Goal: Task Accomplishment & Management: Manage account settings

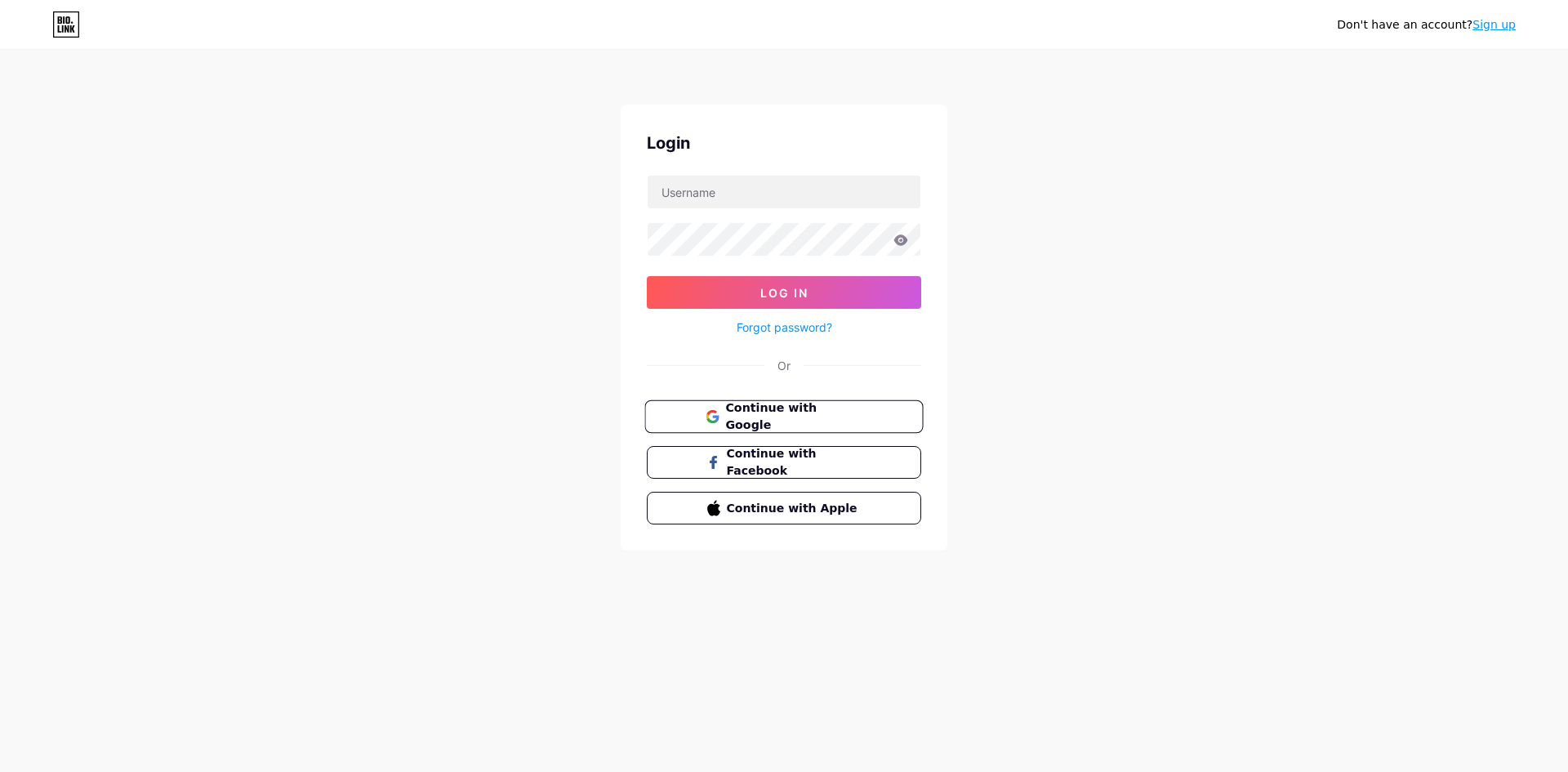
drag, startPoint x: 0, startPoint y: 0, endPoint x: 783, endPoint y: 411, distance: 884.3
click at [783, 411] on span "Continue with Google" at bounding box center [794, 417] width 136 height 35
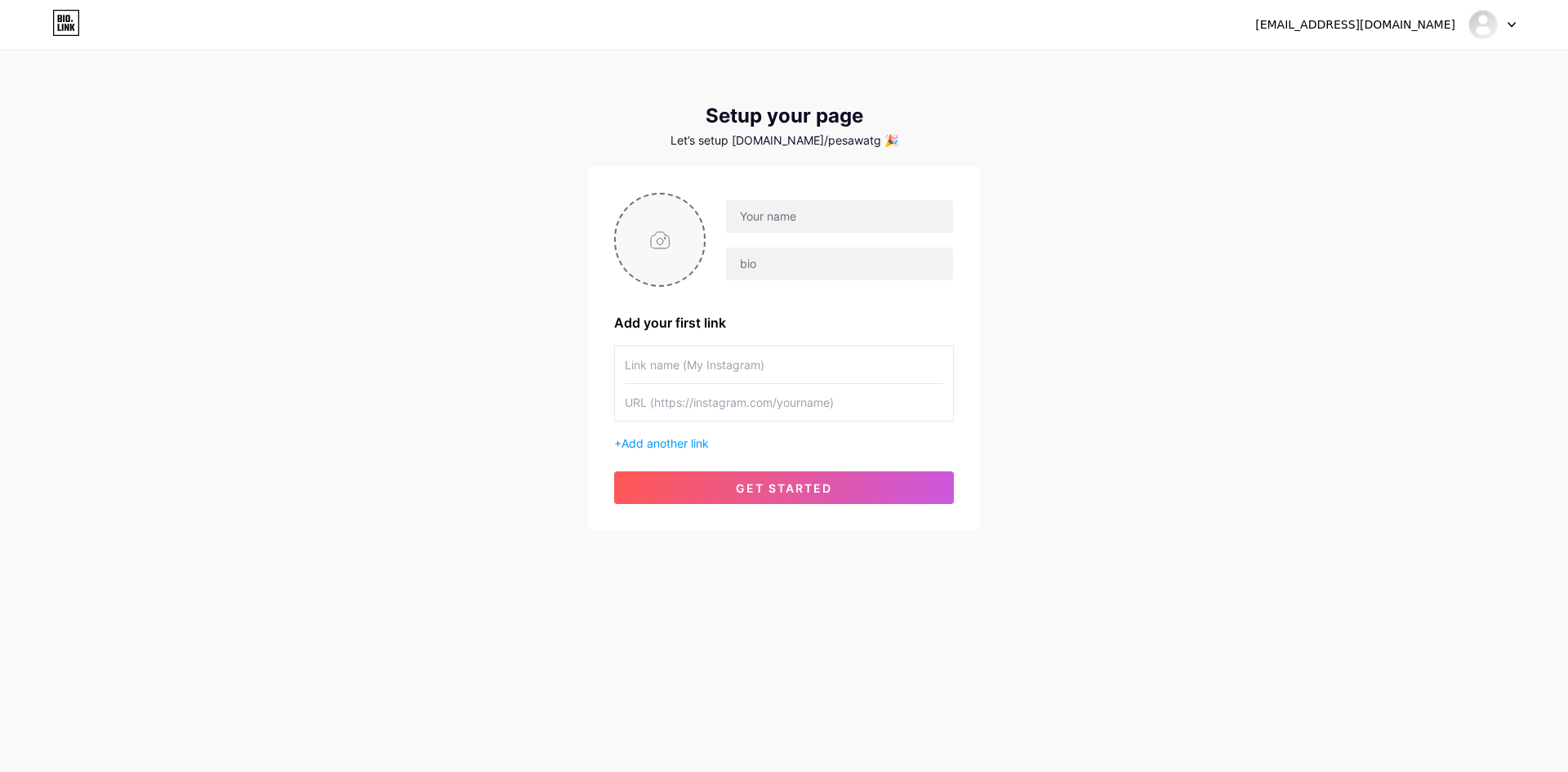
click at [675, 251] on input "file" at bounding box center [659, 240] width 88 height 91
type input "C:\fakepath\B 1 (26)-Photoroom.png"
click at [804, 218] on input "text" at bounding box center [840, 215] width 227 height 32
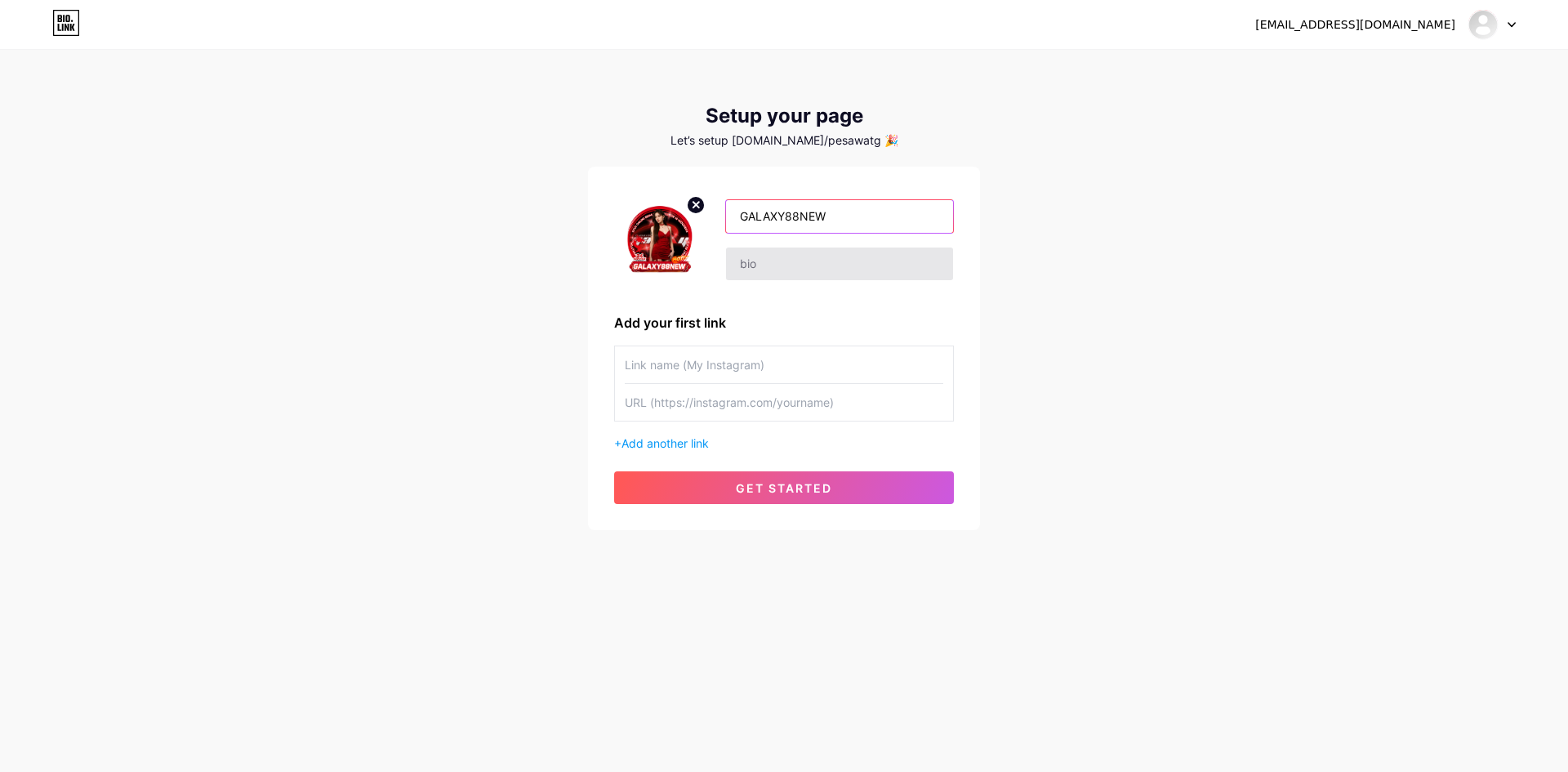
type input "GALAXY88NEW"
click at [805, 270] on input "text" at bounding box center [840, 263] width 227 height 32
click at [854, 269] on input "text" at bounding box center [840, 263] width 227 height 32
type input "GALAXY88NEW - Situs Paling Tepat dan Terpercaya"
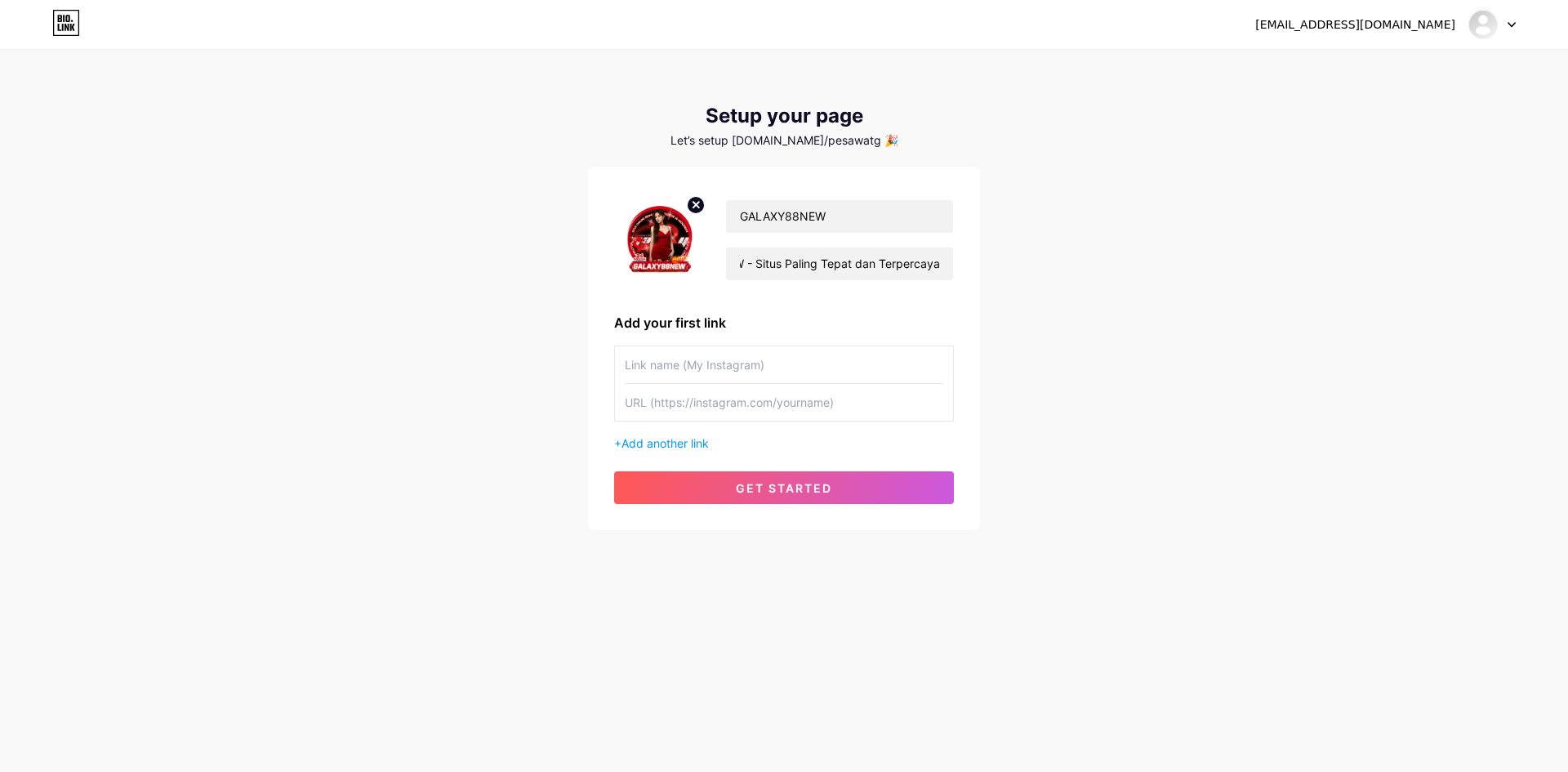
click at [791, 290] on div "GALAXY88NEW GALAXY88NEW - Situs Paling Tepat dan Terpercaya Add your first link…" at bounding box center [784, 348] width 340 height 311
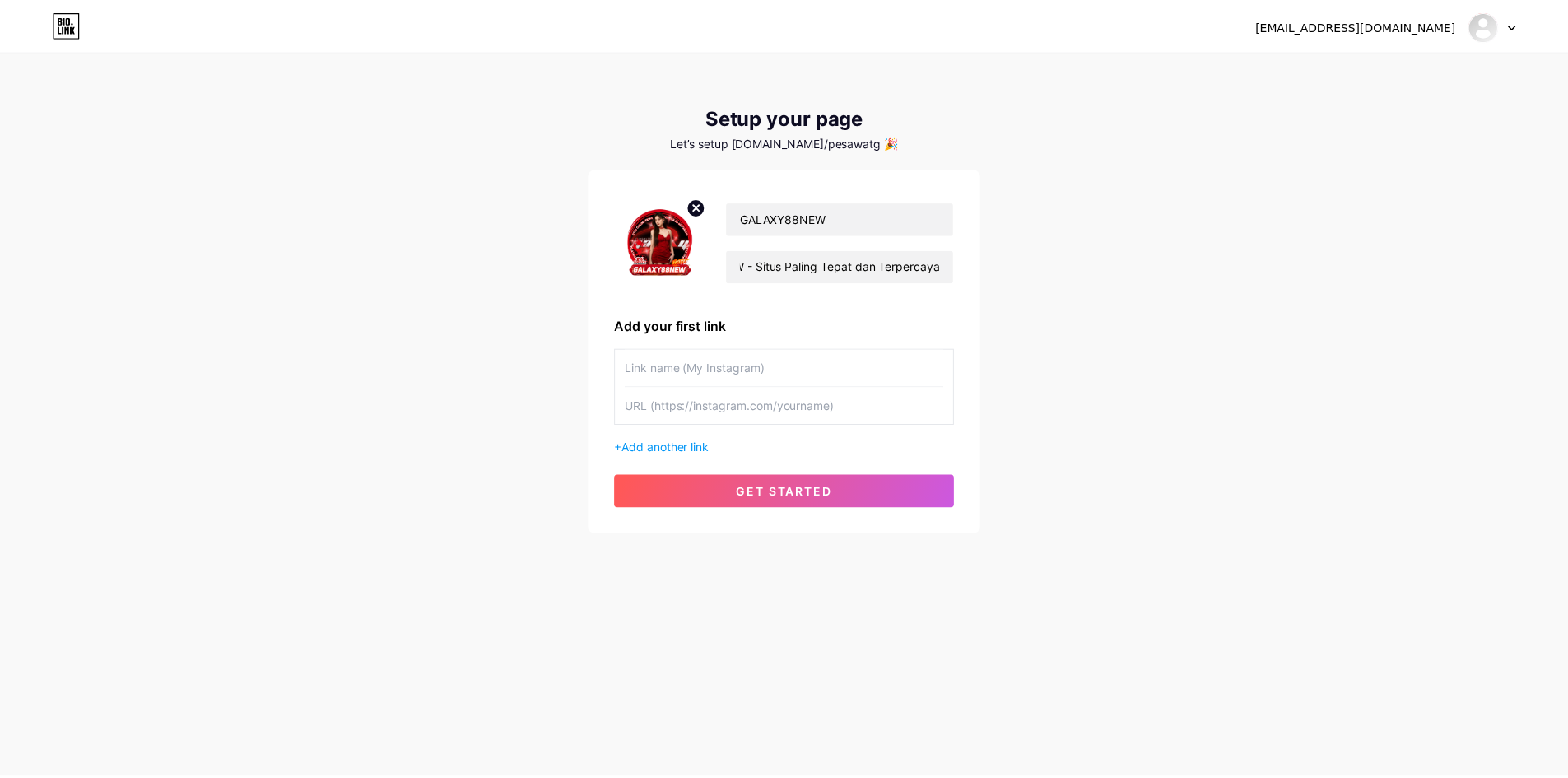
scroll to position [0, 0]
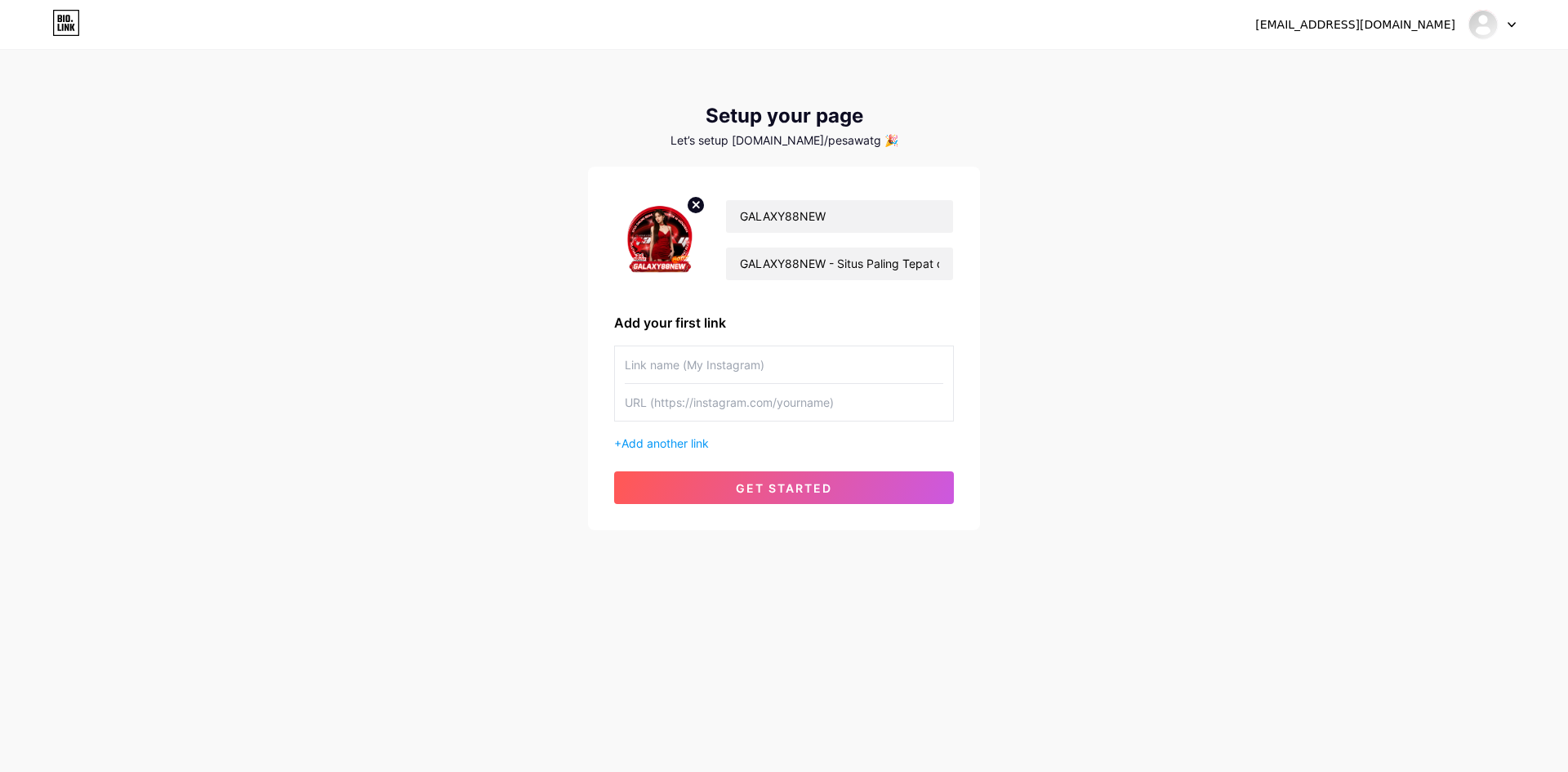
click at [688, 365] on input "text" at bounding box center [783, 365] width 318 height 37
click at [703, 402] on input "text" at bounding box center [783, 402] width 318 height 37
paste input "[URL][DOMAIN_NAME]"
type input "[URL][DOMAIN_NAME]"
click at [706, 361] on input "text" at bounding box center [783, 365] width 318 height 37
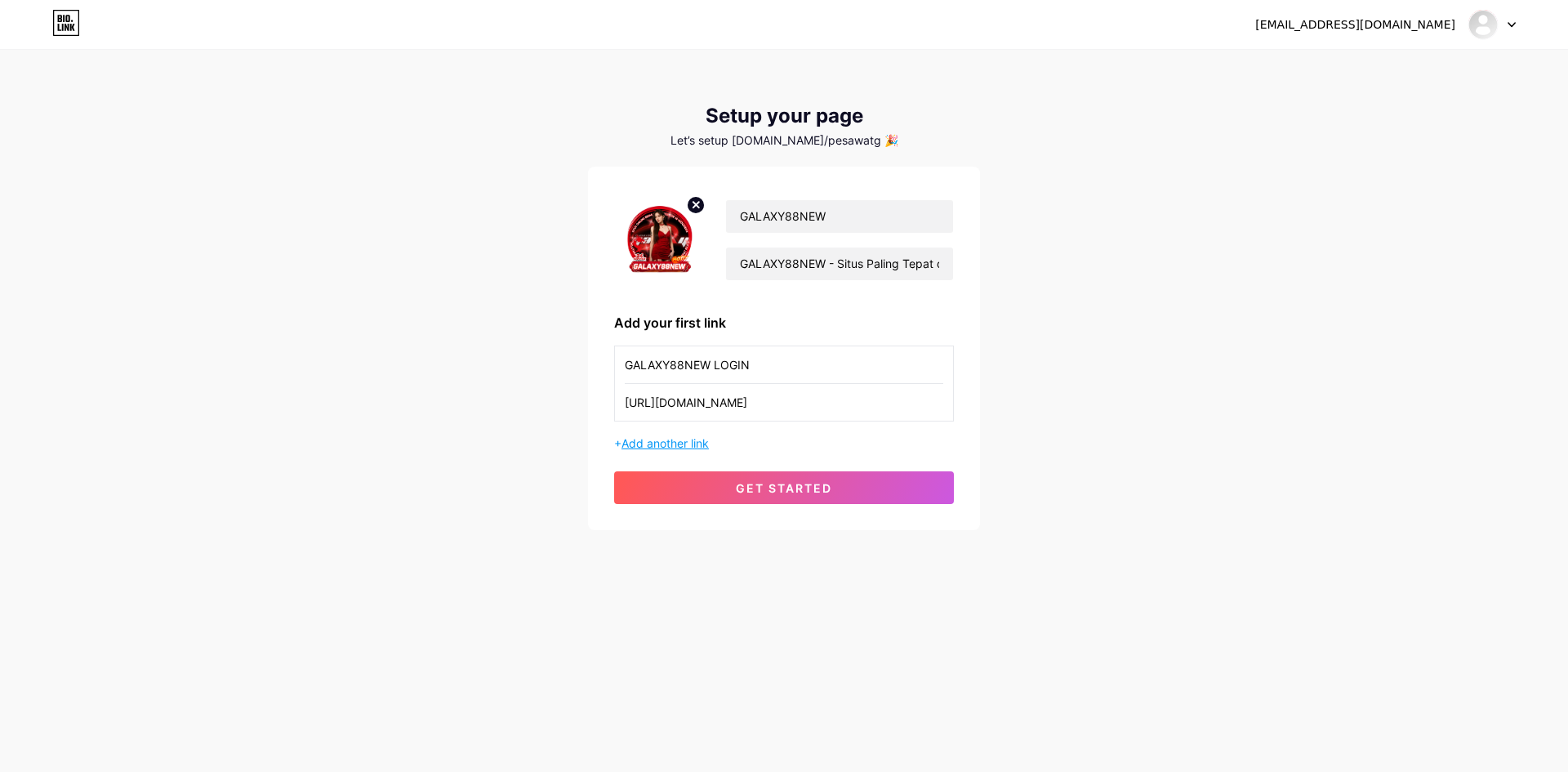
type input "GALAXY88NEW LOGIN"
click at [672, 440] on span "Add another link" at bounding box center [665, 443] width 87 height 14
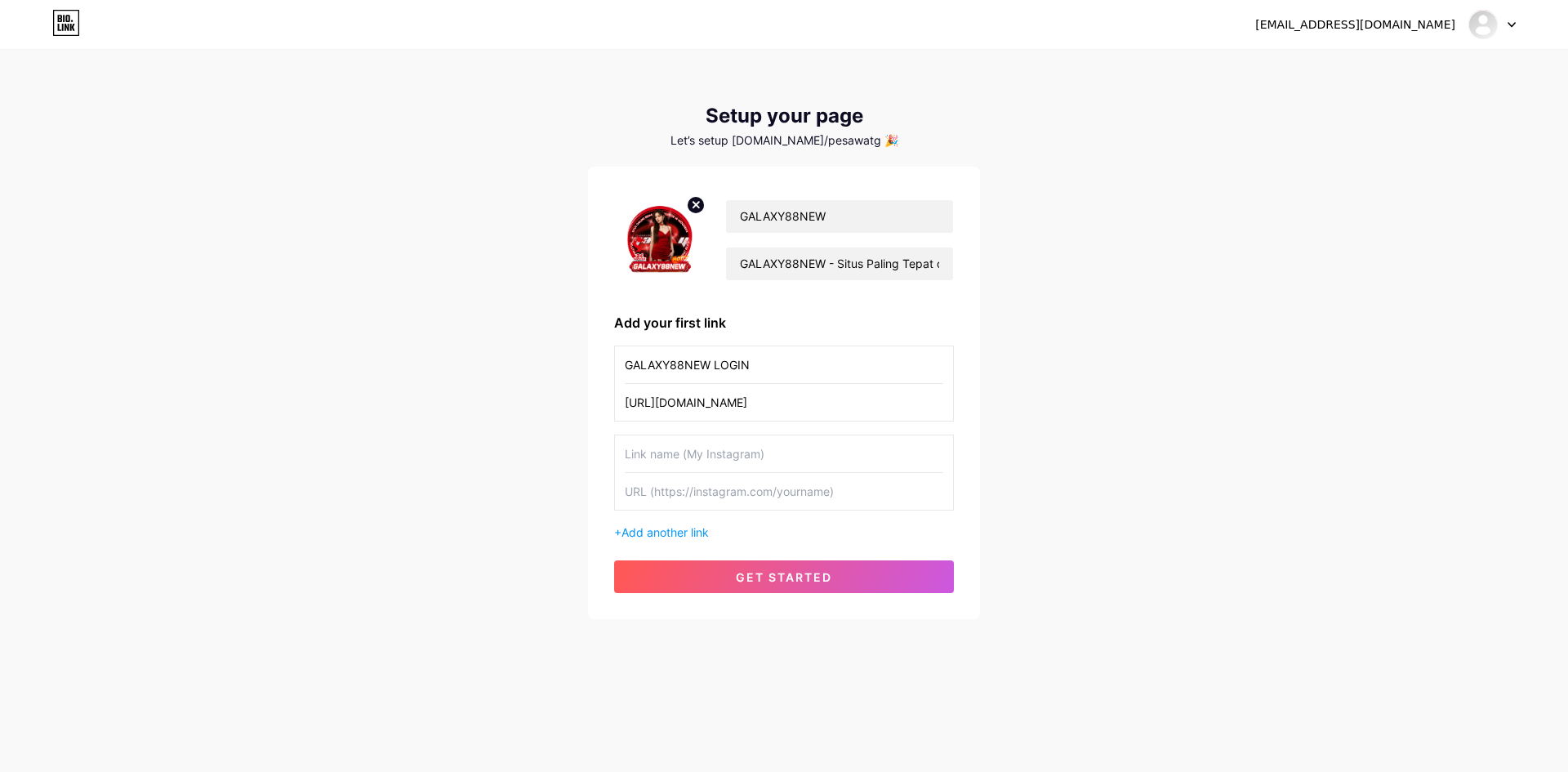
click at [736, 466] on input "text" at bounding box center [783, 454] width 318 height 37
click at [719, 490] on input "text" at bounding box center [783, 491] width 318 height 37
paste input "[URL][DOMAIN_NAME]"
type input "[URL][DOMAIN_NAME]"
click at [676, 534] on span "Add another link" at bounding box center [665, 532] width 87 height 14
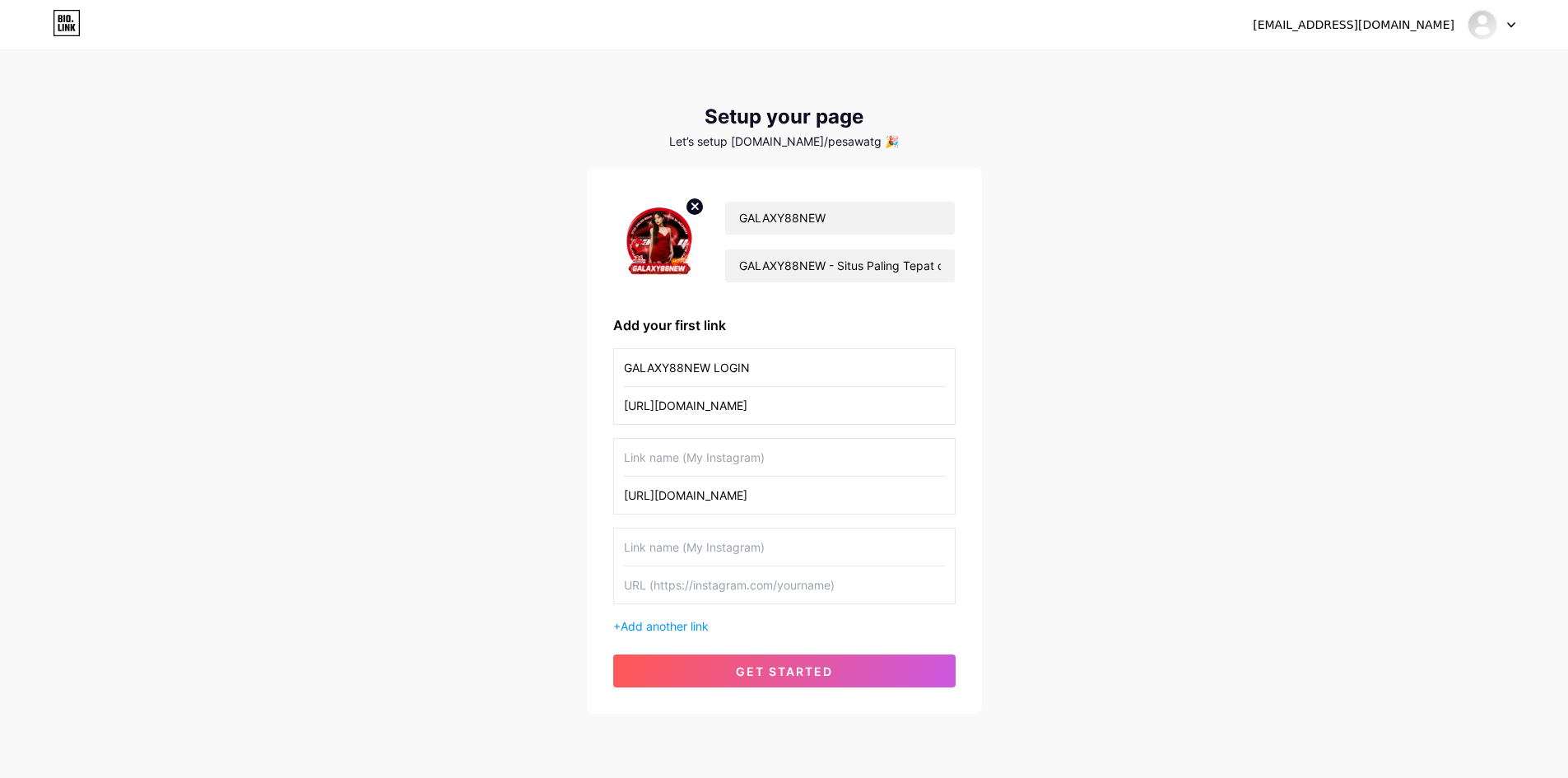
click at [687, 575] on input "text" at bounding box center [784, 585] width 321 height 37
paste input "[URL][DOMAIN_NAME]"
type input "[URL][DOMAIN_NAME]"
click at [659, 373] on input "GALAXY88NEW LOGIN" at bounding box center [784, 367] width 321 height 37
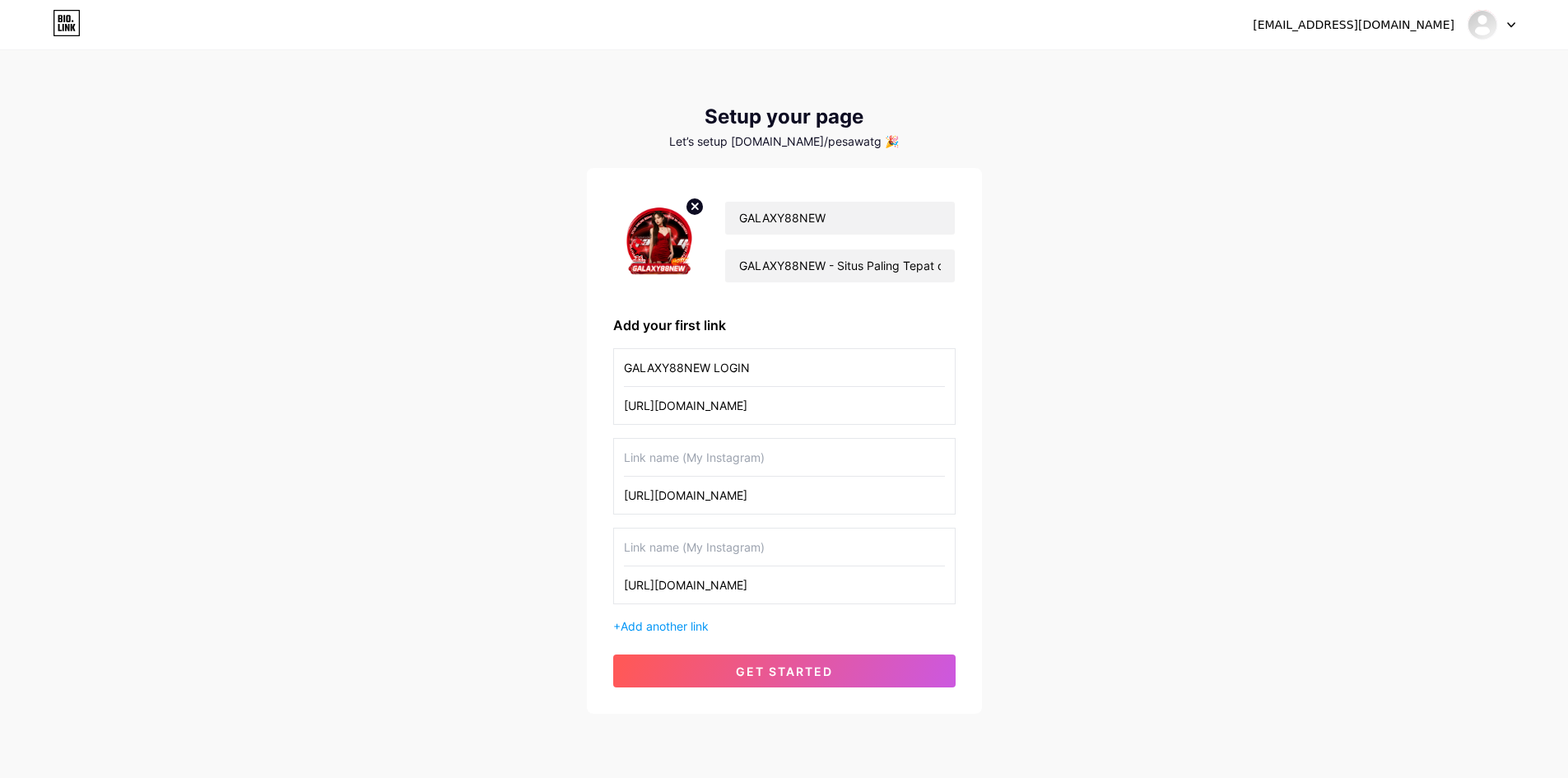
click at [659, 373] on input "GALAXY88NEW LOGIN" at bounding box center [784, 367] width 321 height 37
click at [747, 372] on input "GALAXY88NEW LOGIN" at bounding box center [784, 367] width 321 height 37
click at [697, 460] on input "text" at bounding box center [784, 457] width 321 height 37
paste input "GALAXY88NEW LOGIN"
type input "GALAXY88NEW LOGIN"
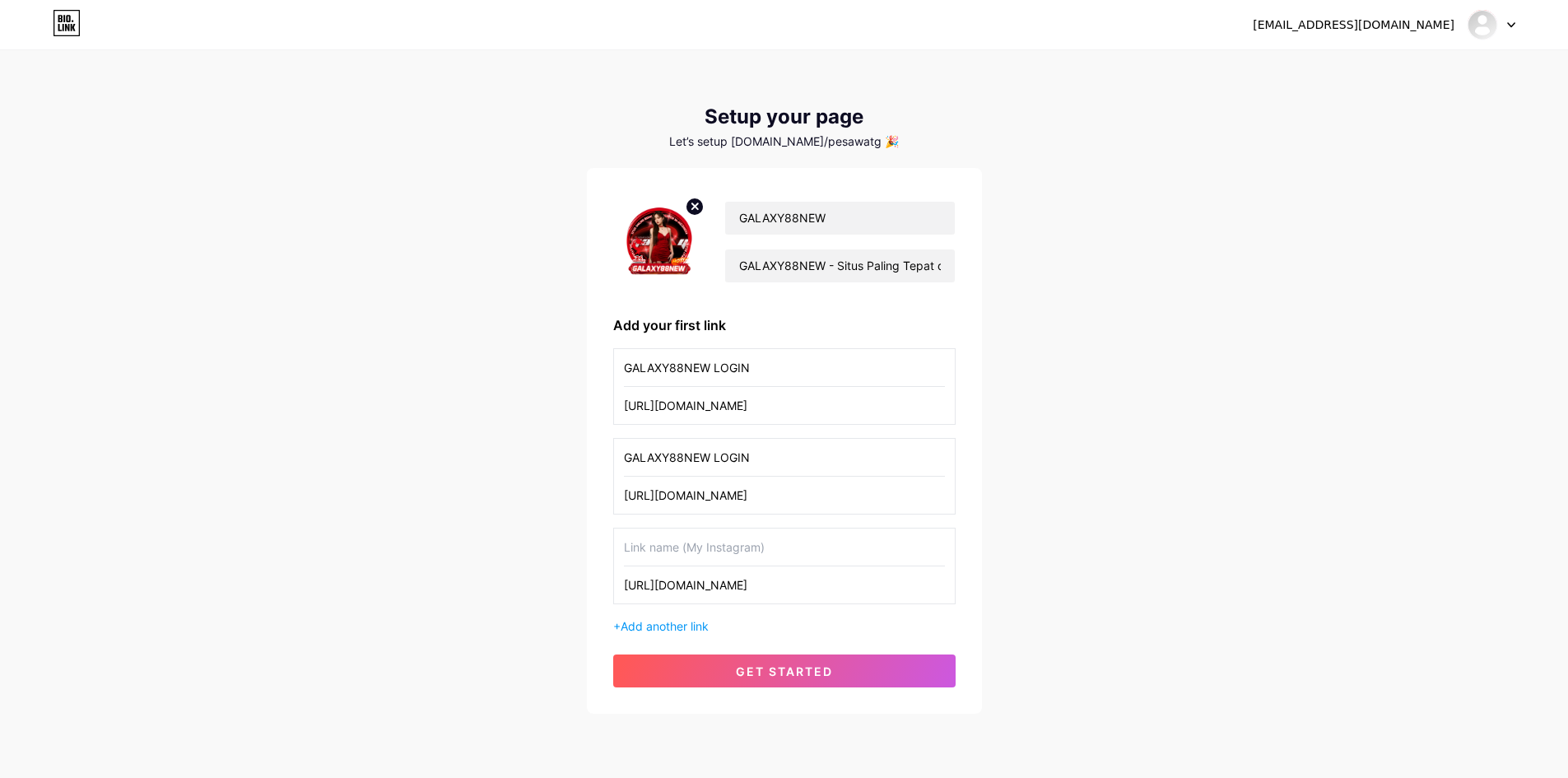
click at [721, 556] on input "text" at bounding box center [784, 547] width 321 height 37
paste input "GALAXY88NEW LOGIN"
type input "GALAXY88NEW LOGIN"
click at [826, 629] on div "+ Add another link" at bounding box center [785, 626] width 343 height 18
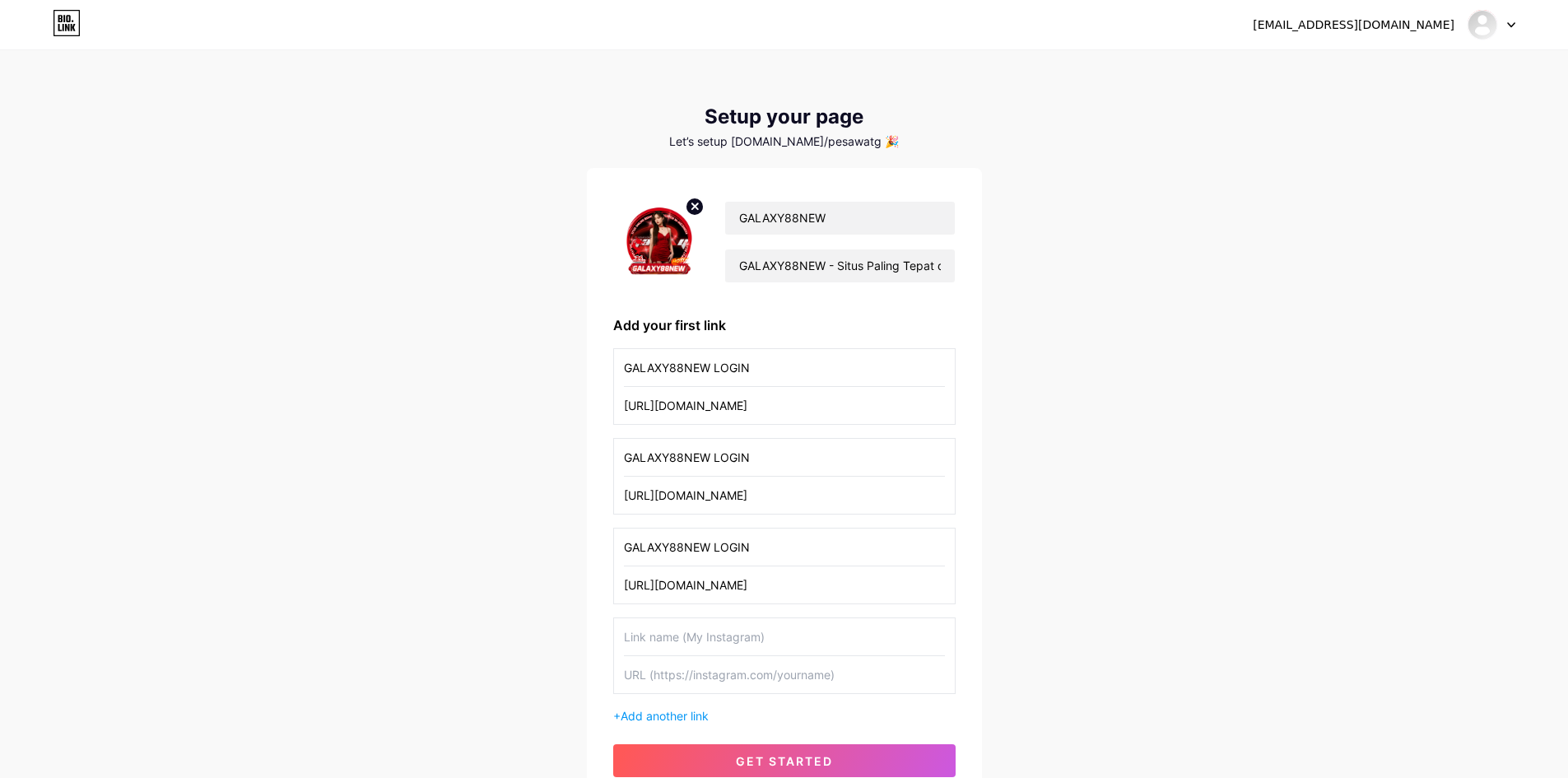
click at [715, 452] on input "GALAXY88NEW LOGIN" at bounding box center [784, 457] width 321 height 37
type input "GALAXY88NEW DAFTAR"
click at [795, 546] on input "GALAXY88NEW LOGIN" at bounding box center [784, 547] width 321 height 37
type input "GALAXY88NEW"
type input "G"
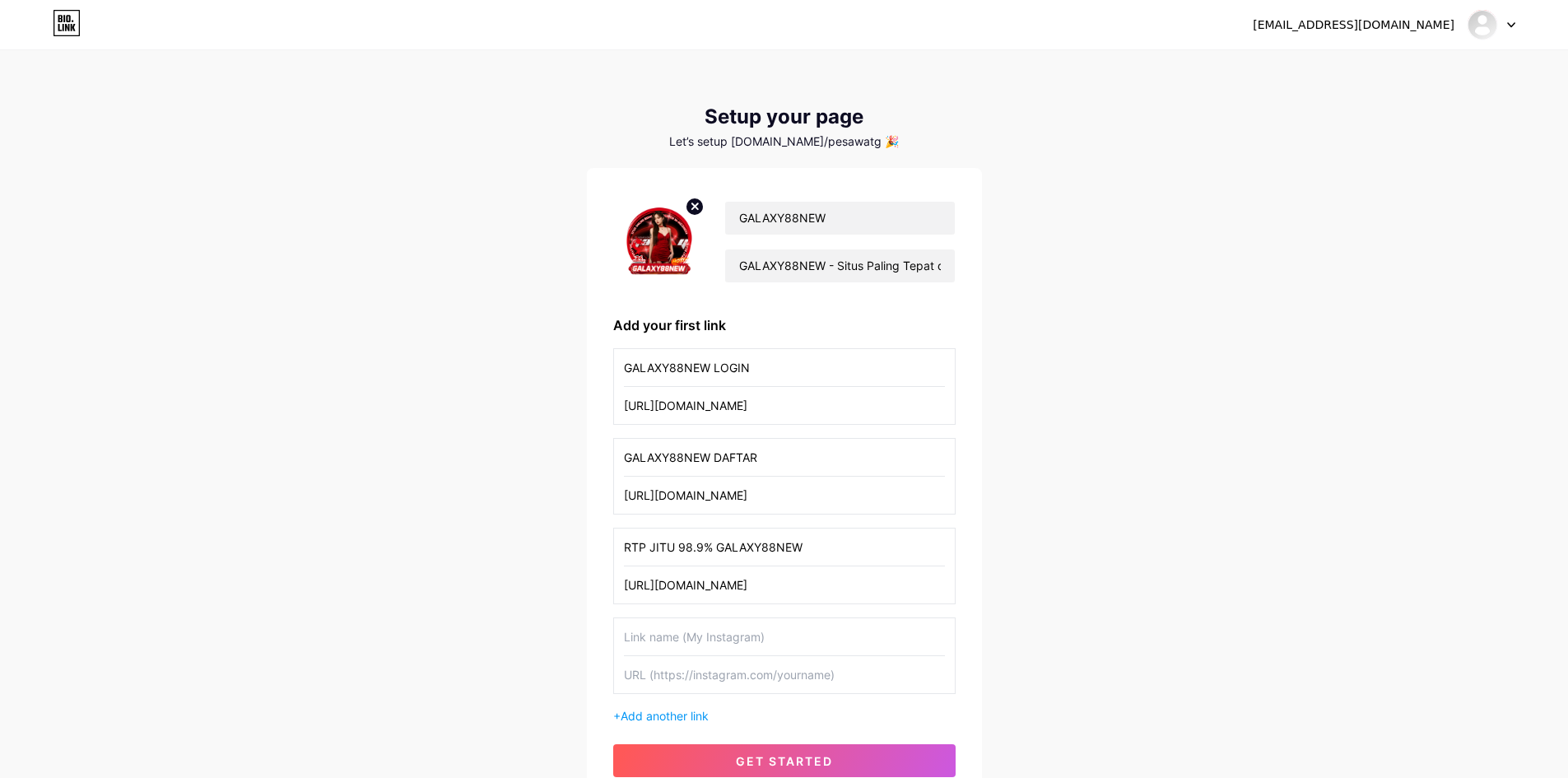
type input "RTP JITU 98.9% GALAXY88NEW"
click at [927, 719] on div "+ Add another link" at bounding box center [785, 716] width 343 height 18
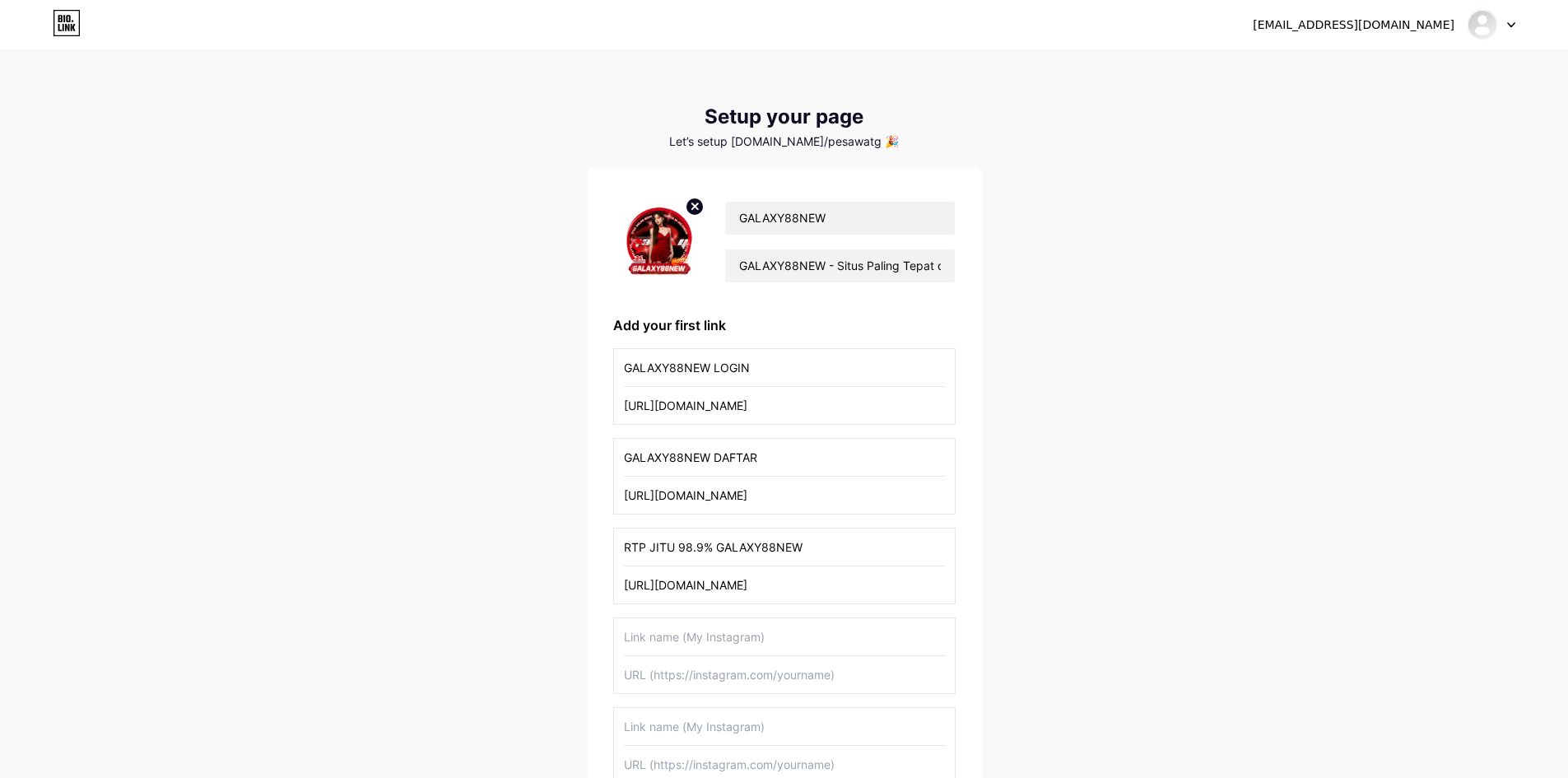
scroll to position [164, 0]
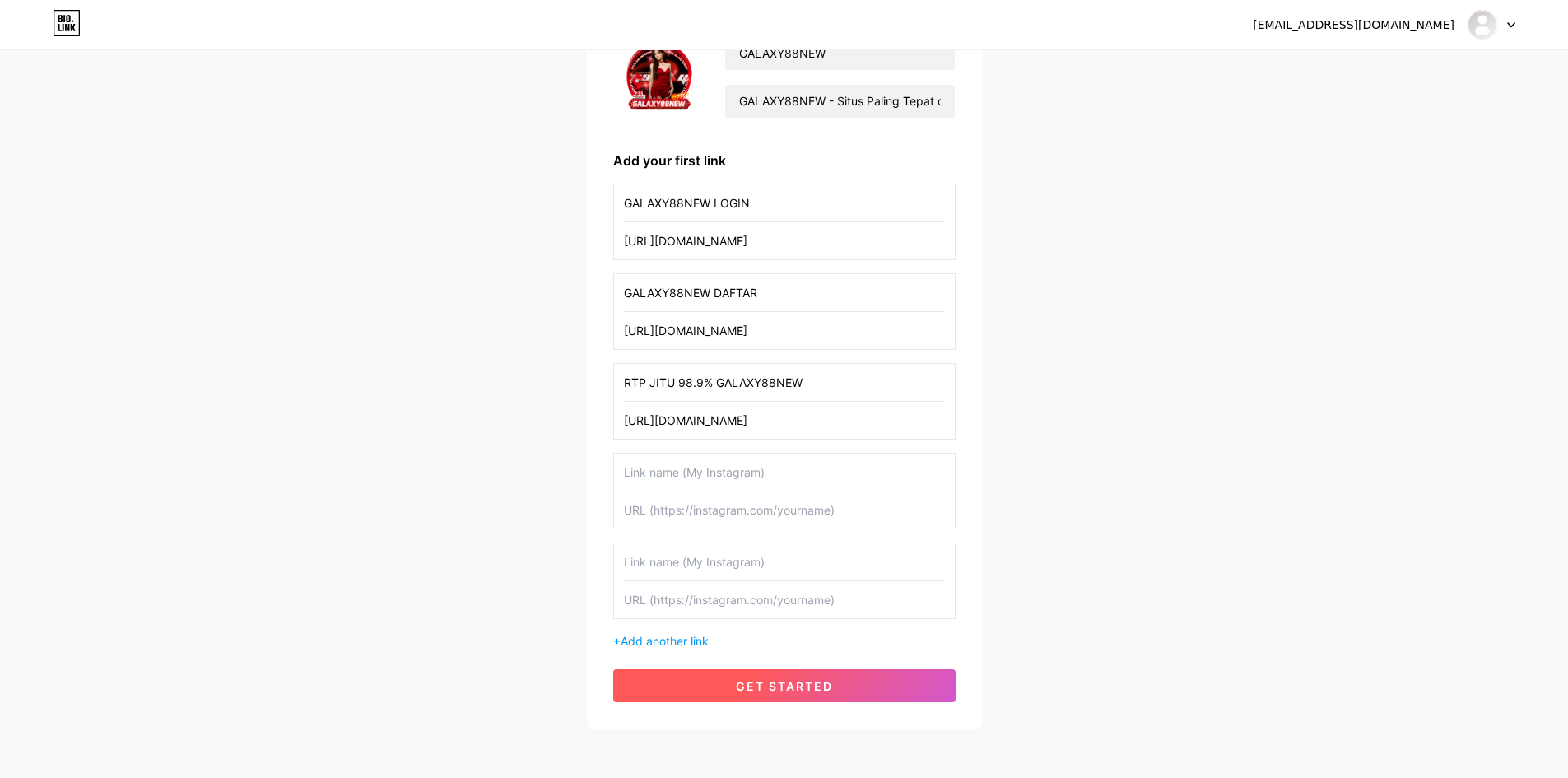
drag, startPoint x: 837, startPoint y: 577, endPoint x: 797, endPoint y: 684, distance: 114.2
click at [797, 684] on span "get started" at bounding box center [784, 687] width 98 height 14
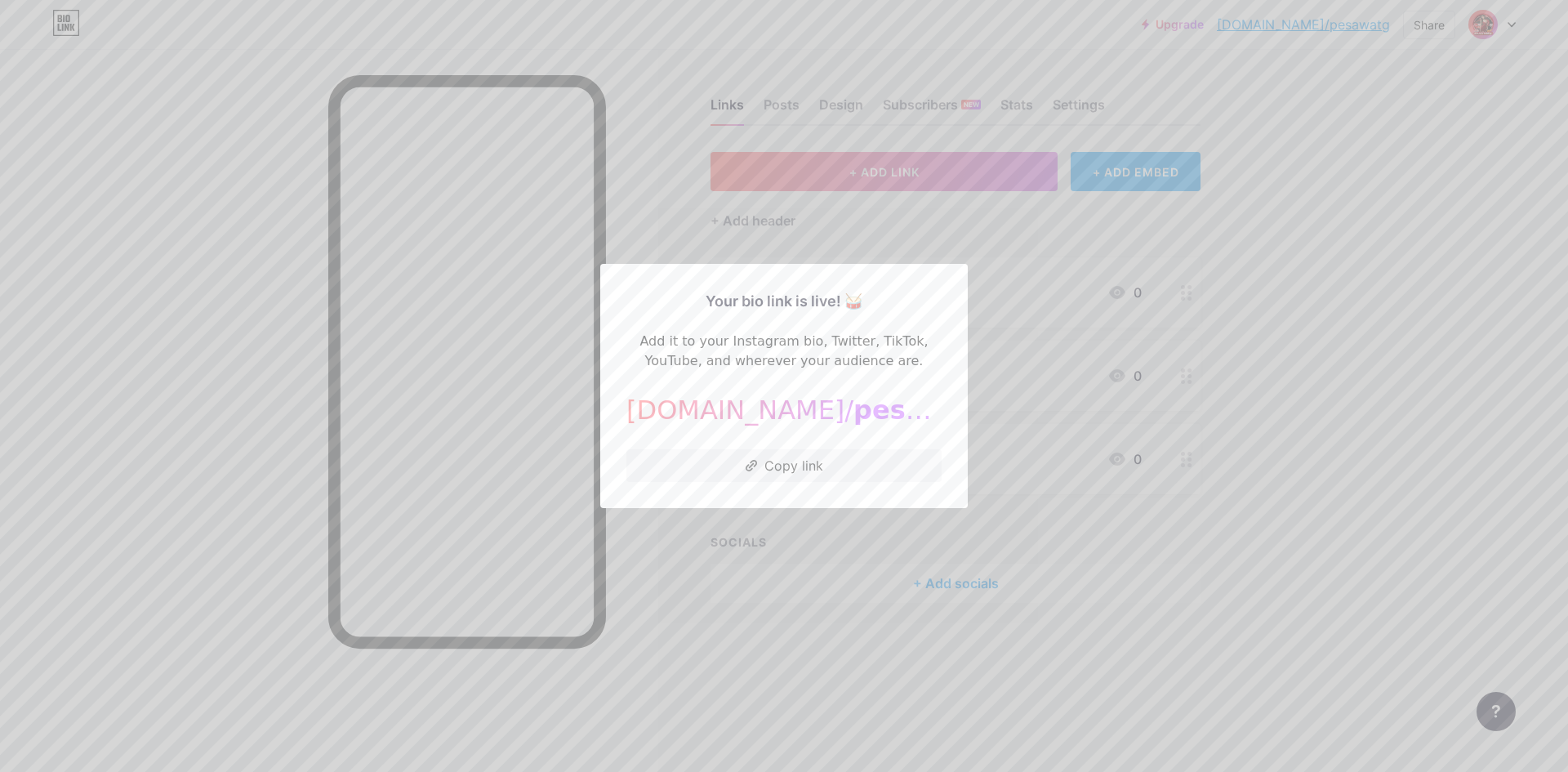
drag, startPoint x: 1204, startPoint y: 476, endPoint x: 1203, endPoint y: 465, distance: 11.0
click at [1206, 475] on div at bounding box center [784, 386] width 1568 height 772
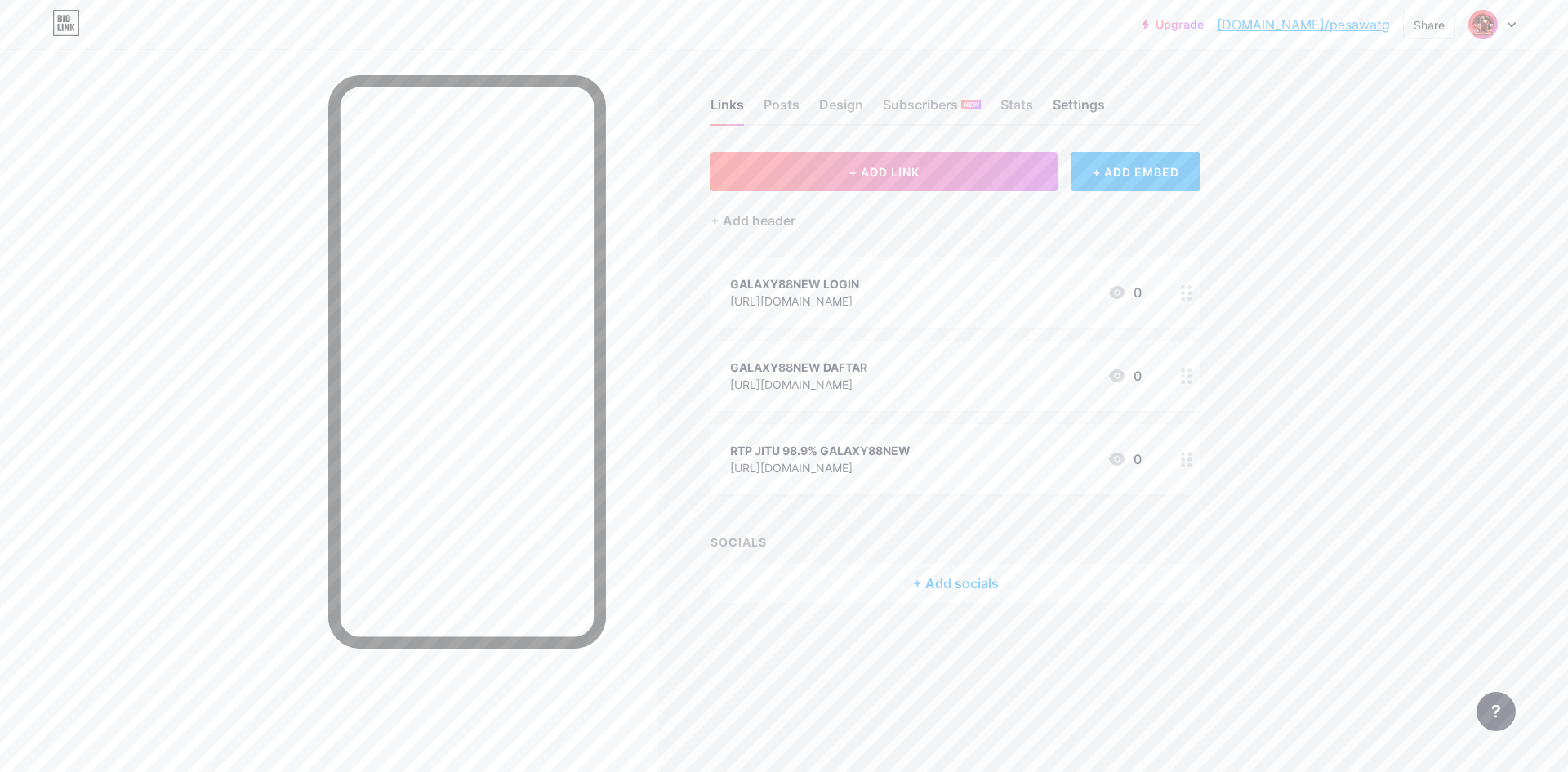
click at [1084, 95] on div "Settings" at bounding box center [1079, 110] width 52 height 30
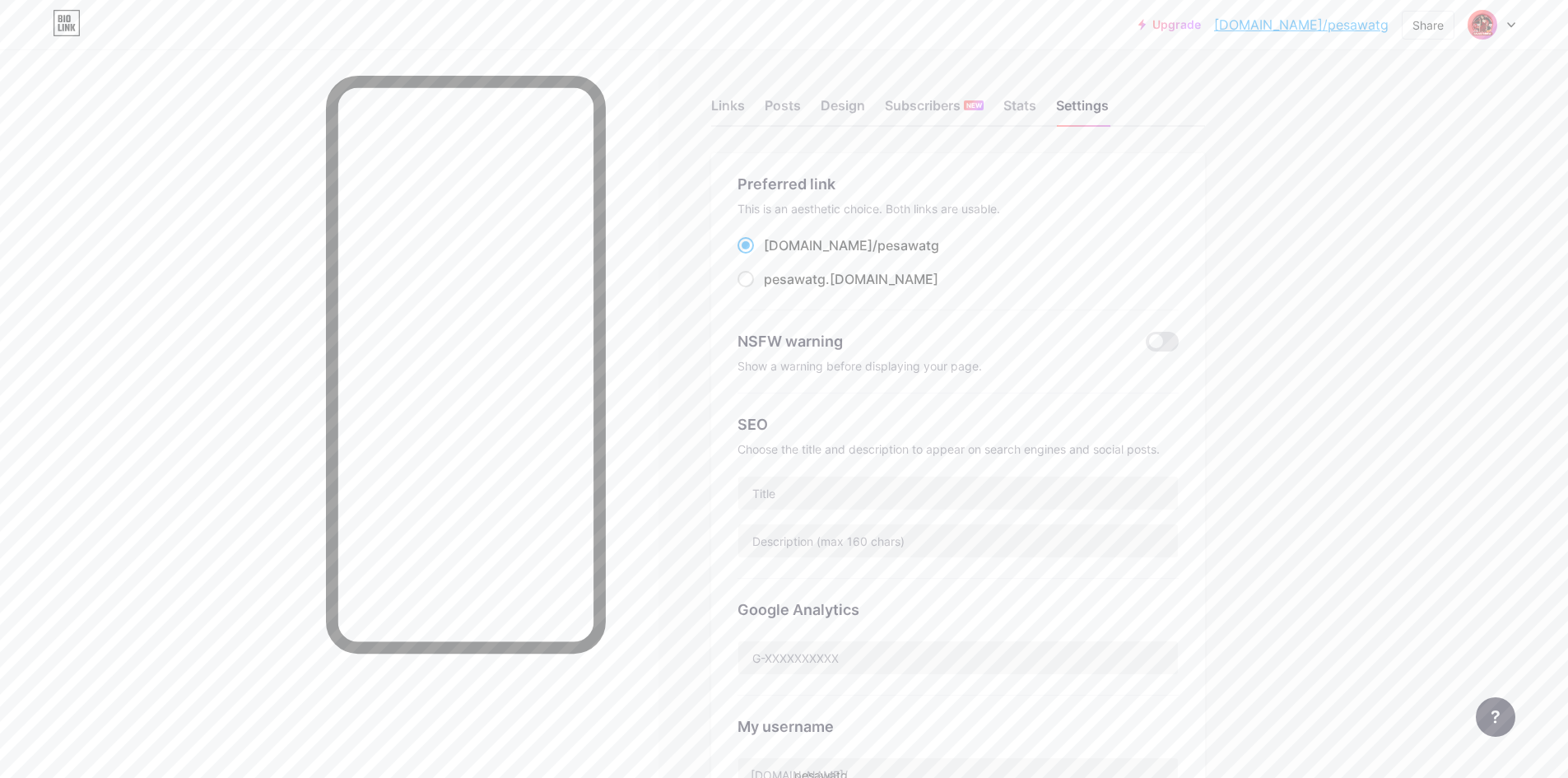
scroll to position [220, 0]
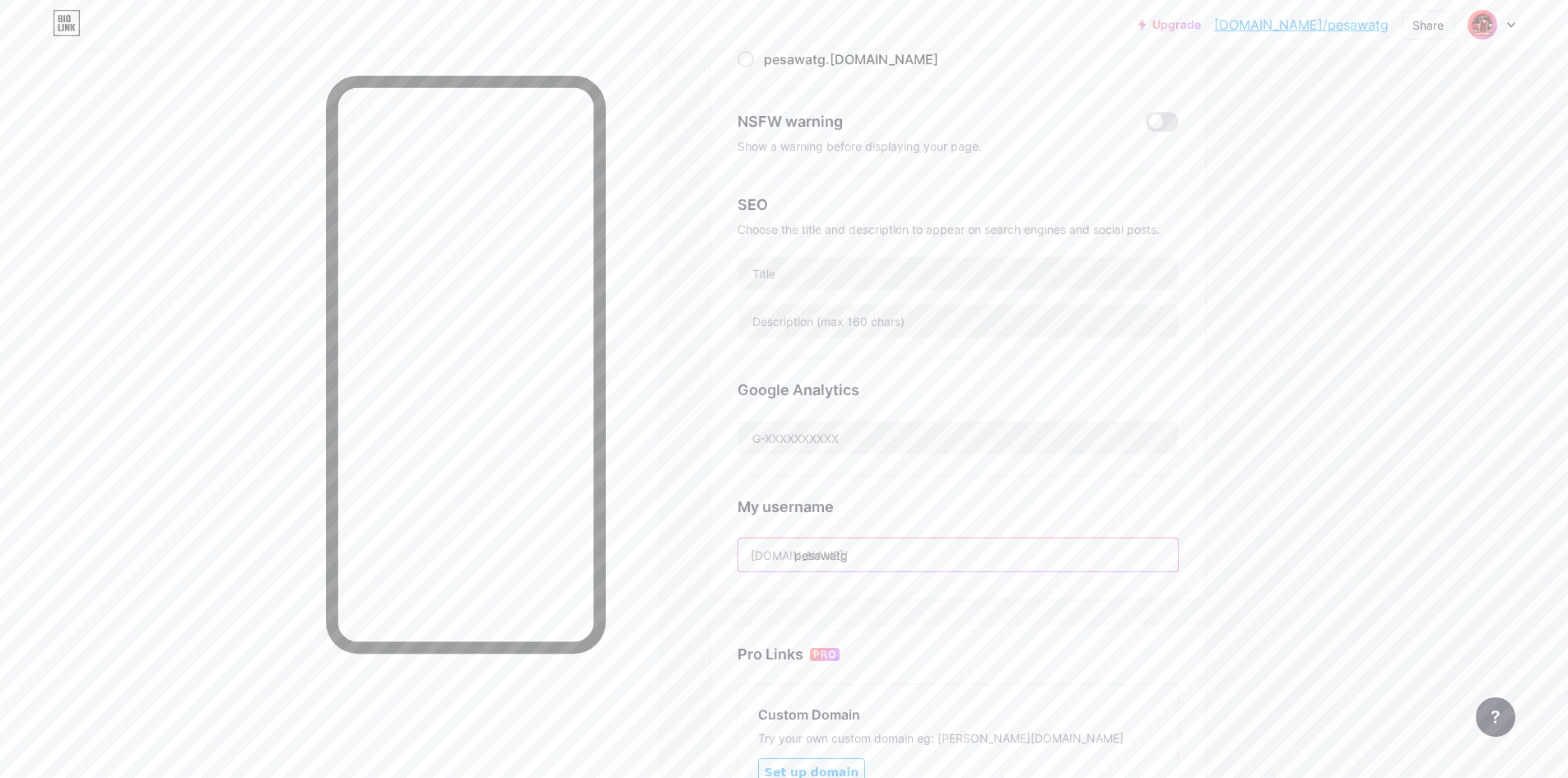
click at [860, 556] on input "pesawatg" at bounding box center [958, 554] width 439 height 33
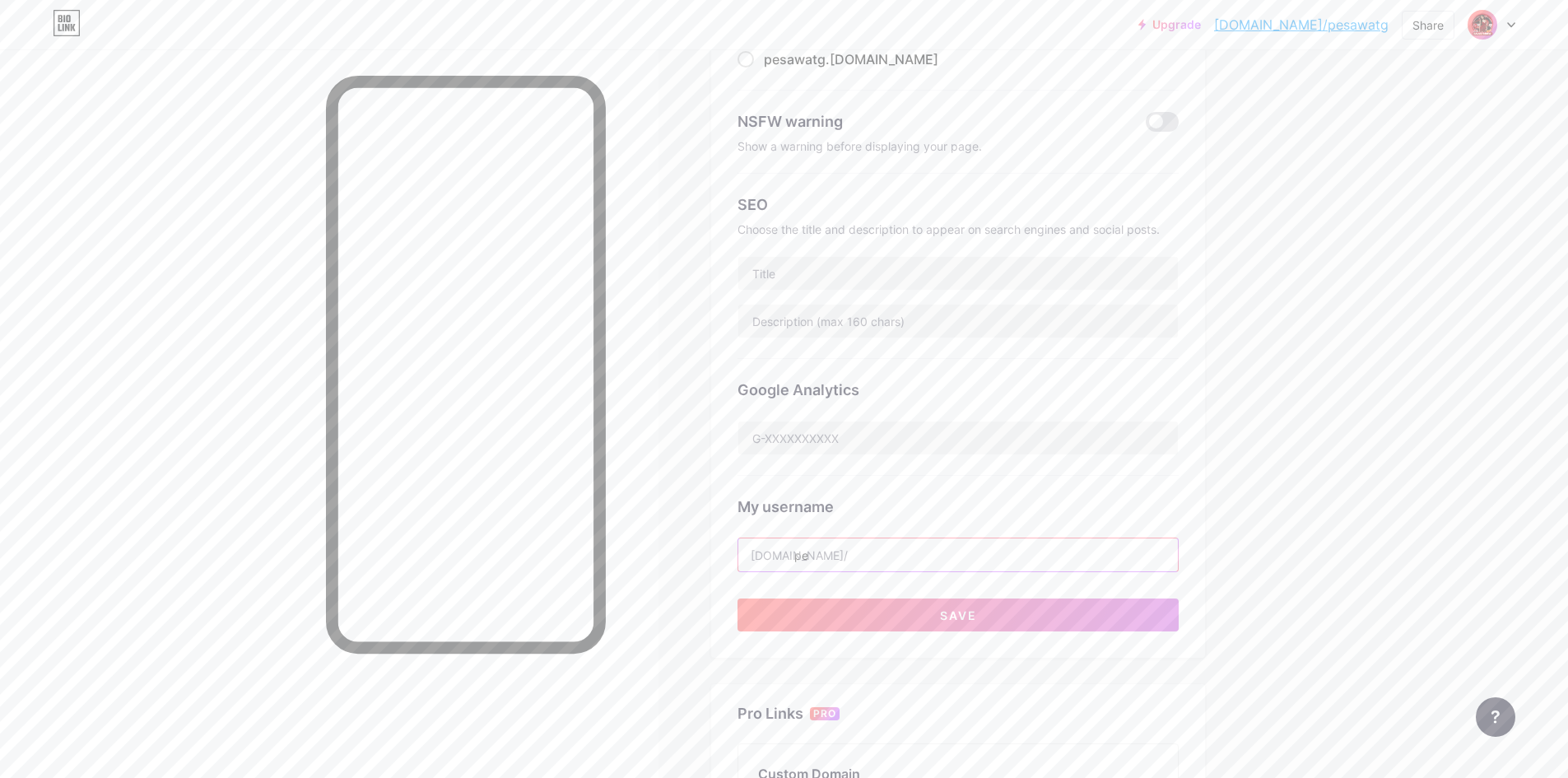
type input "p"
type input "galaxy88newzz"
click at [946, 608] on span "Save" at bounding box center [958, 615] width 37 height 14
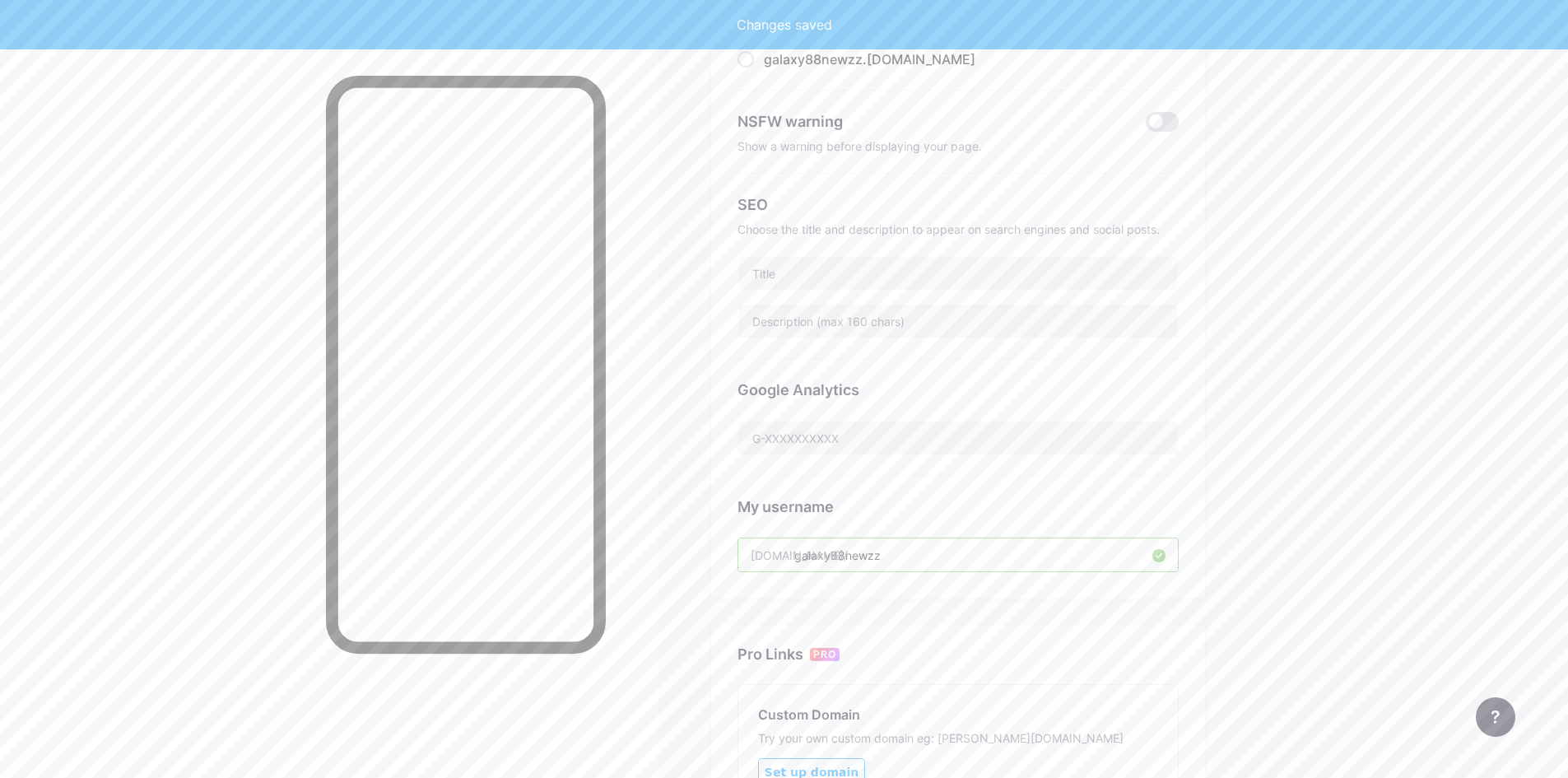
scroll to position [0, 0]
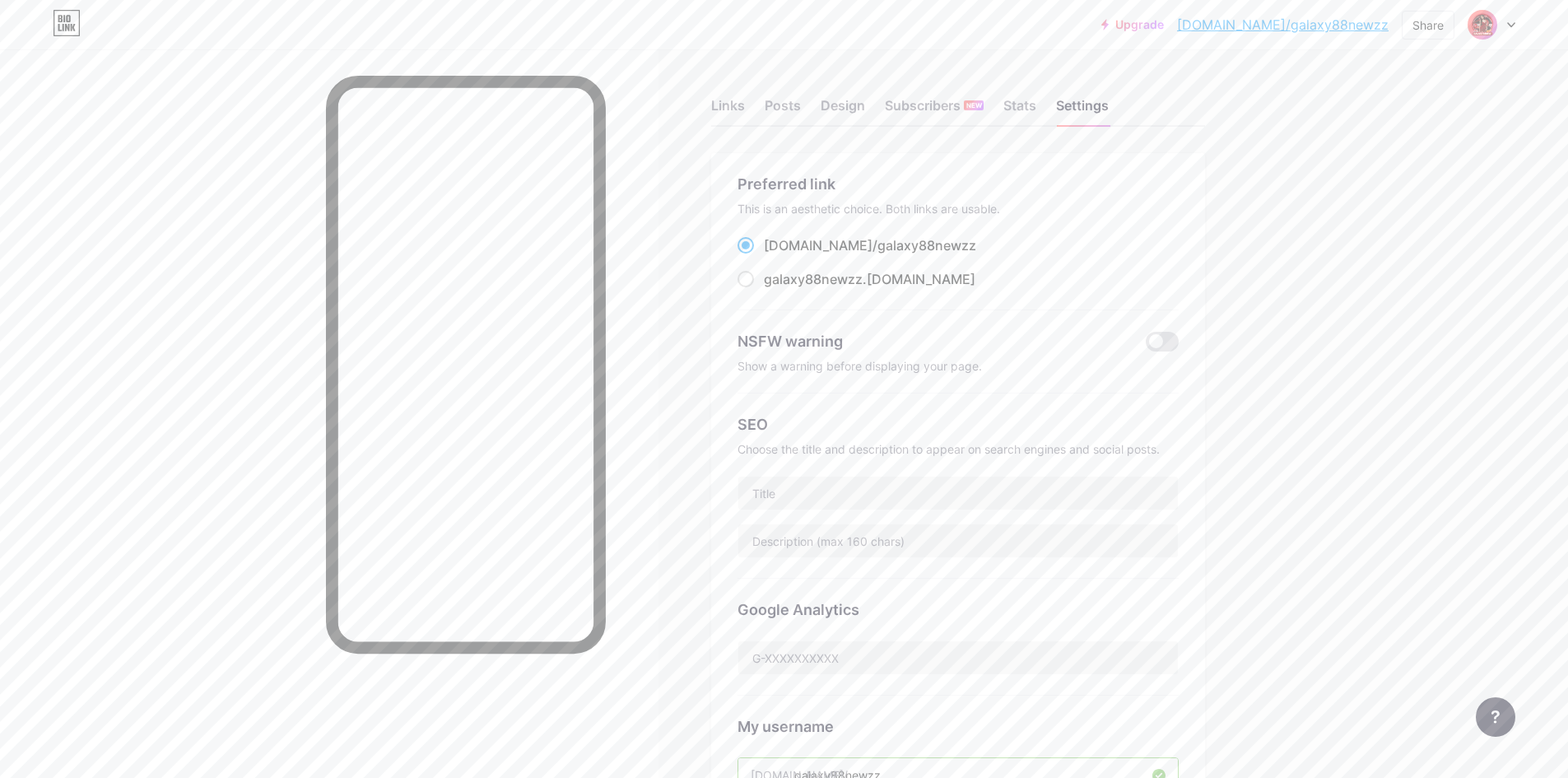
click at [733, 95] on div "Links Posts Design Subscribers NEW Stats Settings" at bounding box center [958, 98] width 494 height 58
click at [794, 105] on div "Posts" at bounding box center [782, 111] width 36 height 30
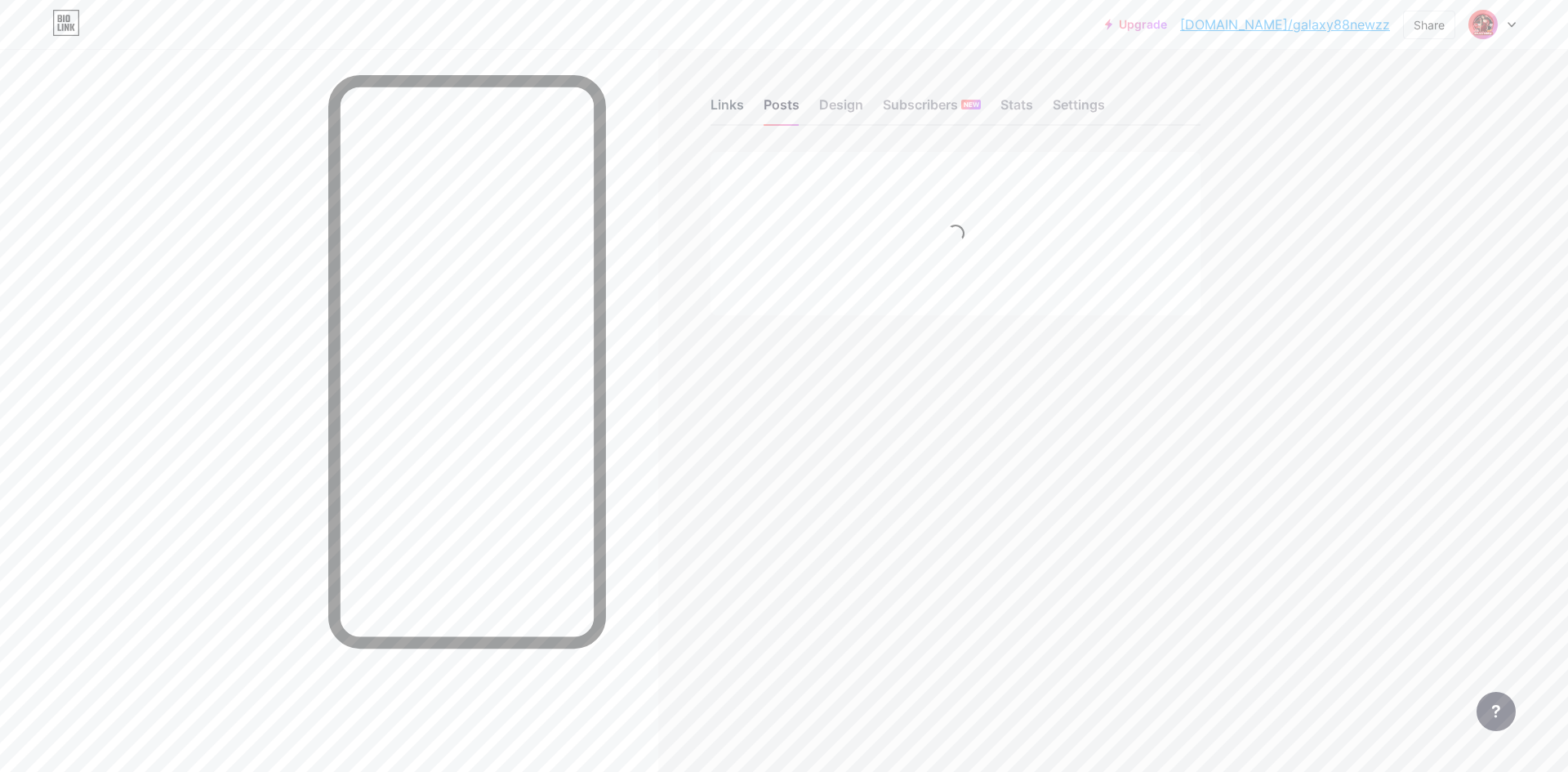
click at [742, 101] on div "Links" at bounding box center [727, 110] width 33 height 30
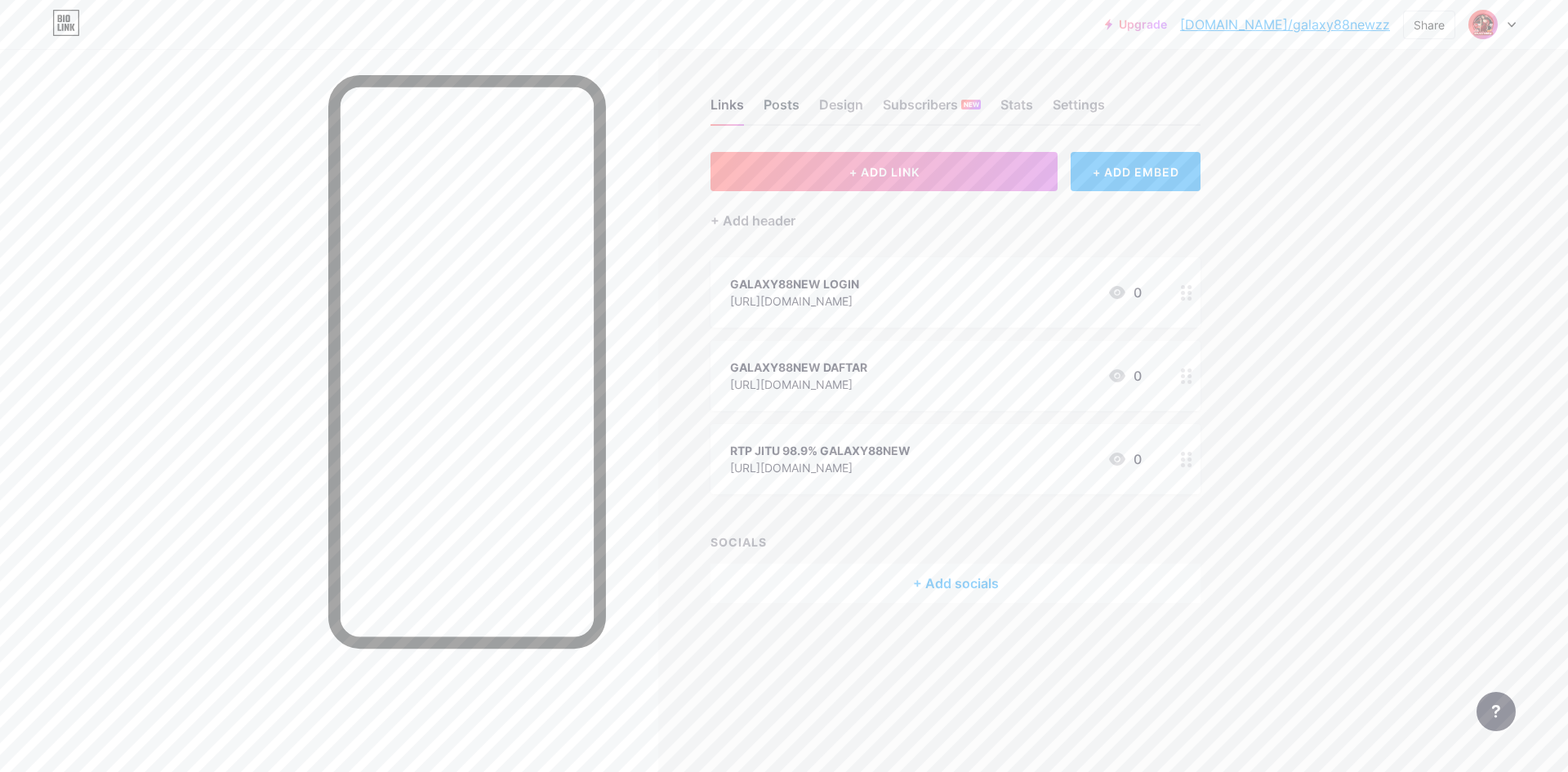
click at [789, 110] on div "Posts" at bounding box center [781, 110] width 36 height 30
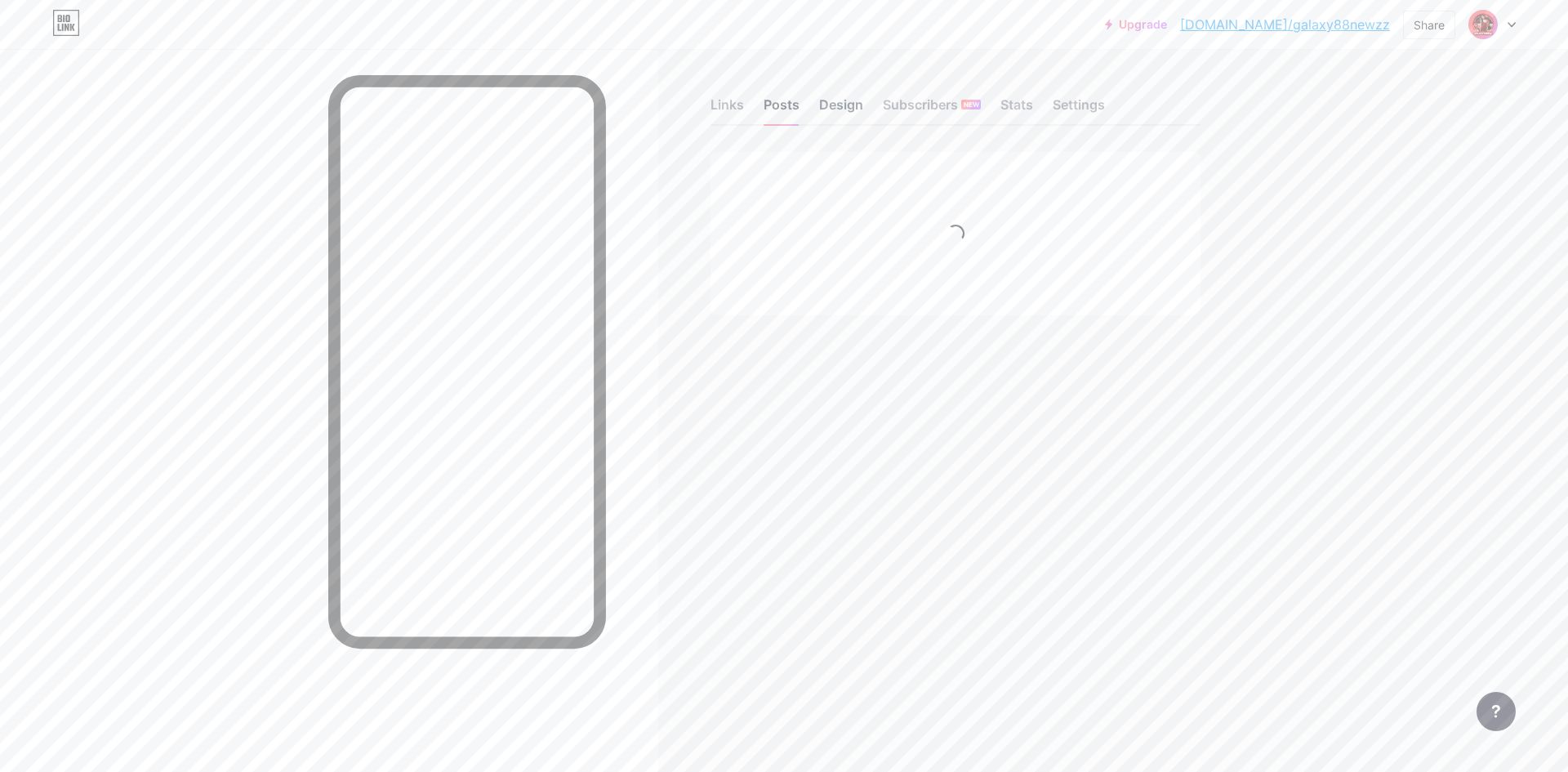
click at [830, 106] on div "Design" at bounding box center [841, 110] width 44 height 30
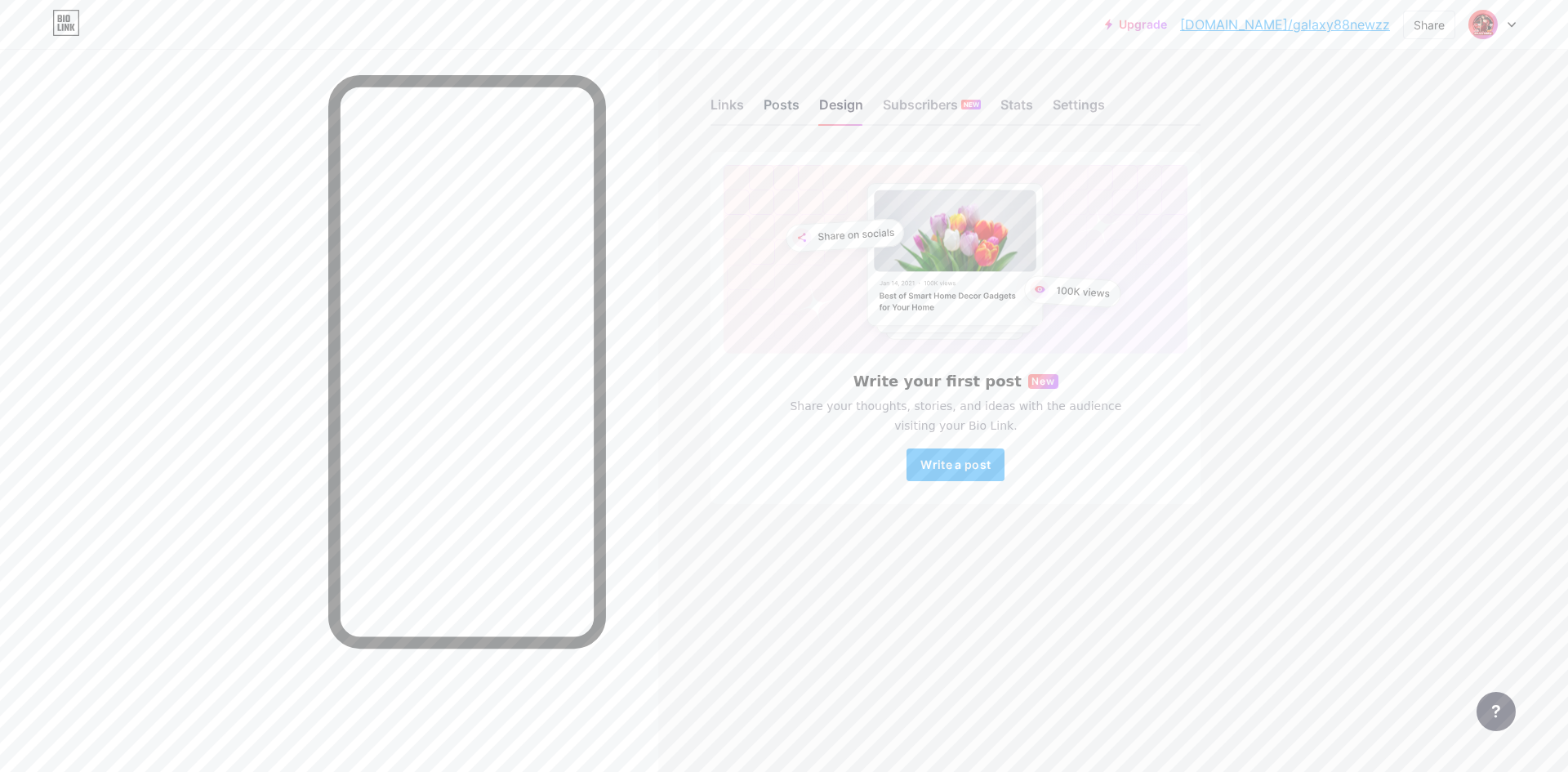
click at [790, 111] on div "Posts" at bounding box center [781, 110] width 36 height 30
click at [740, 110] on div "Links" at bounding box center [727, 110] width 33 height 30
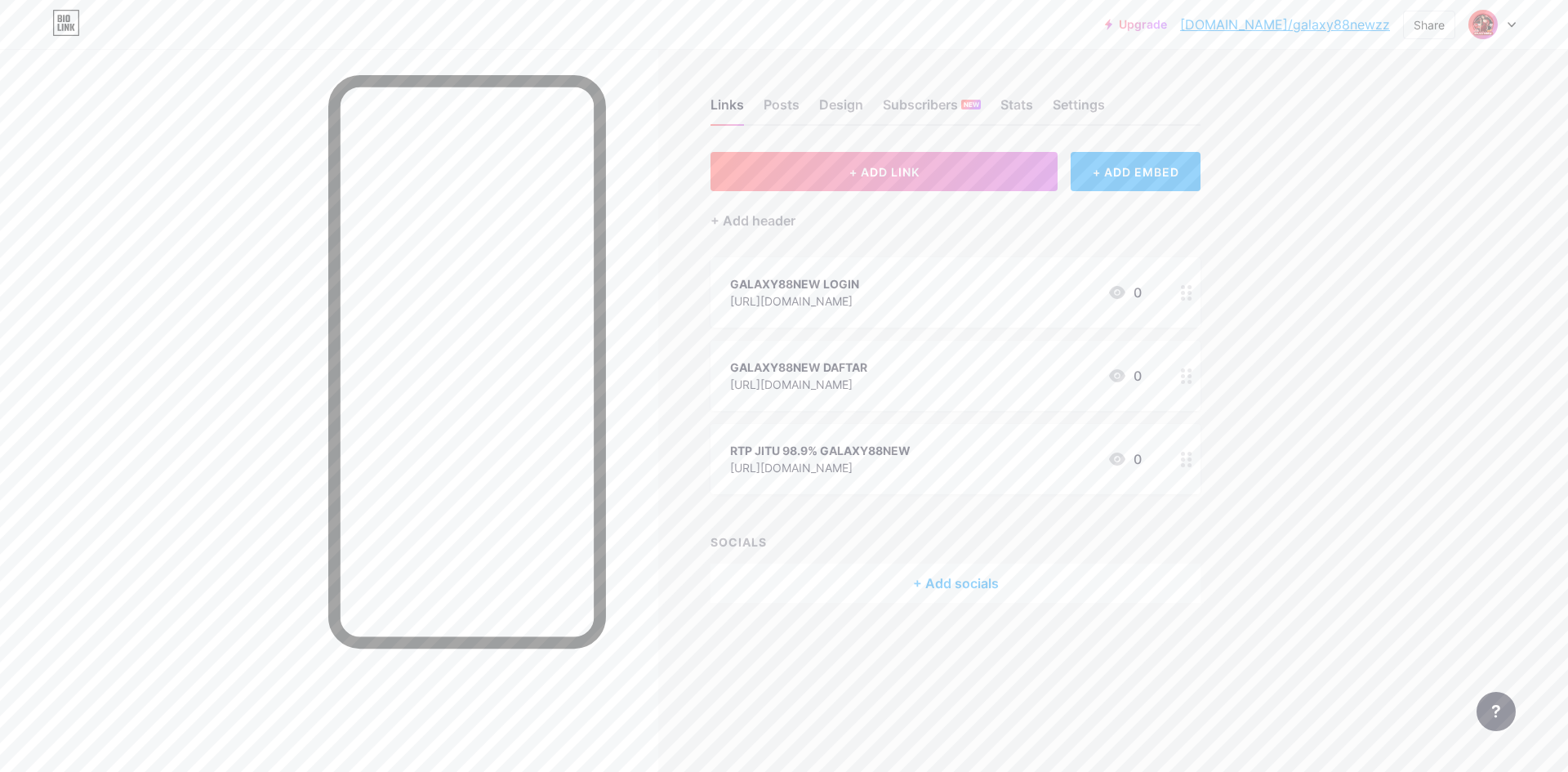
click at [1194, 286] on div at bounding box center [1187, 292] width 28 height 71
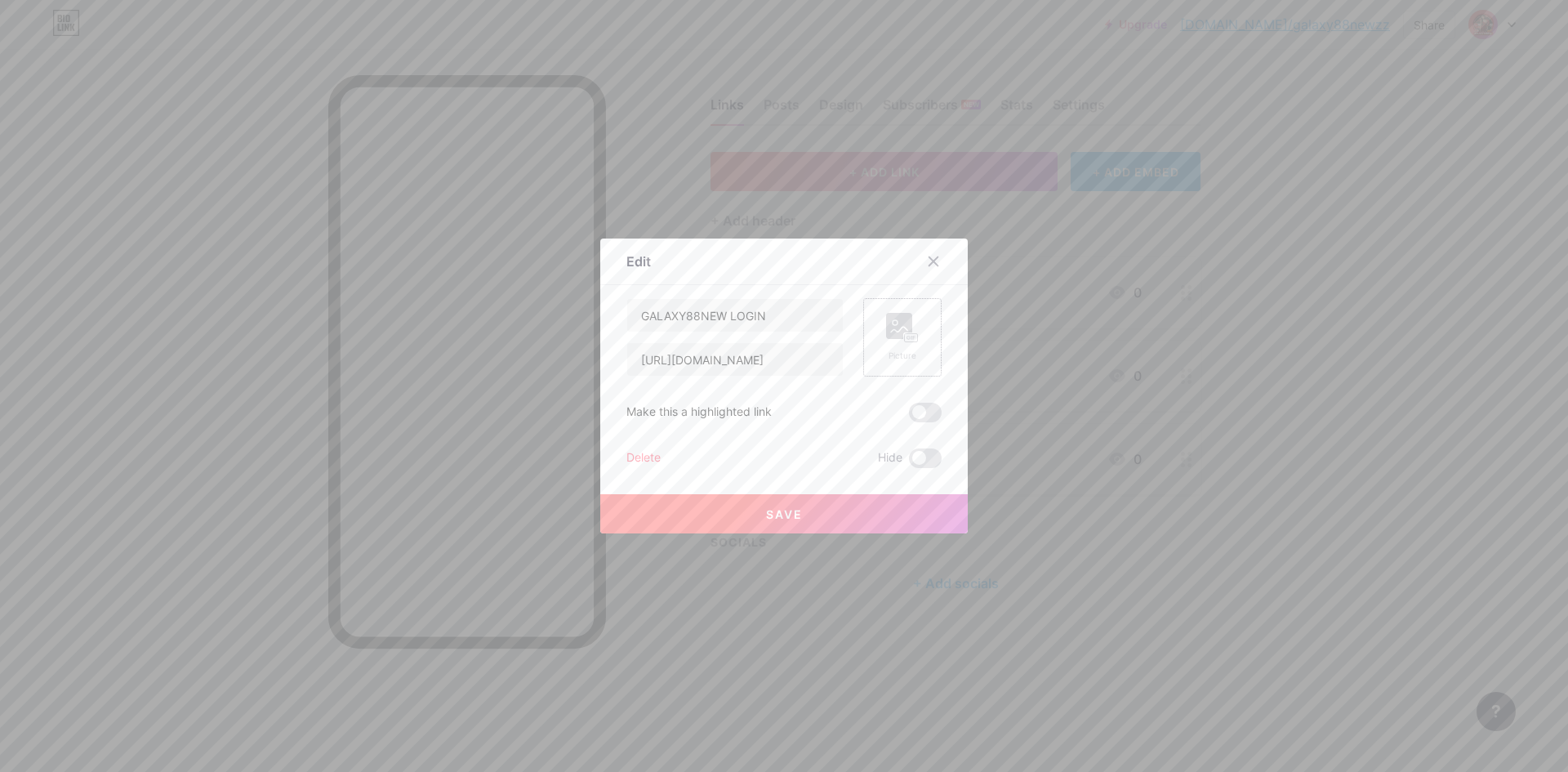
click at [876, 321] on div "Picture" at bounding box center [903, 338] width 78 height 79
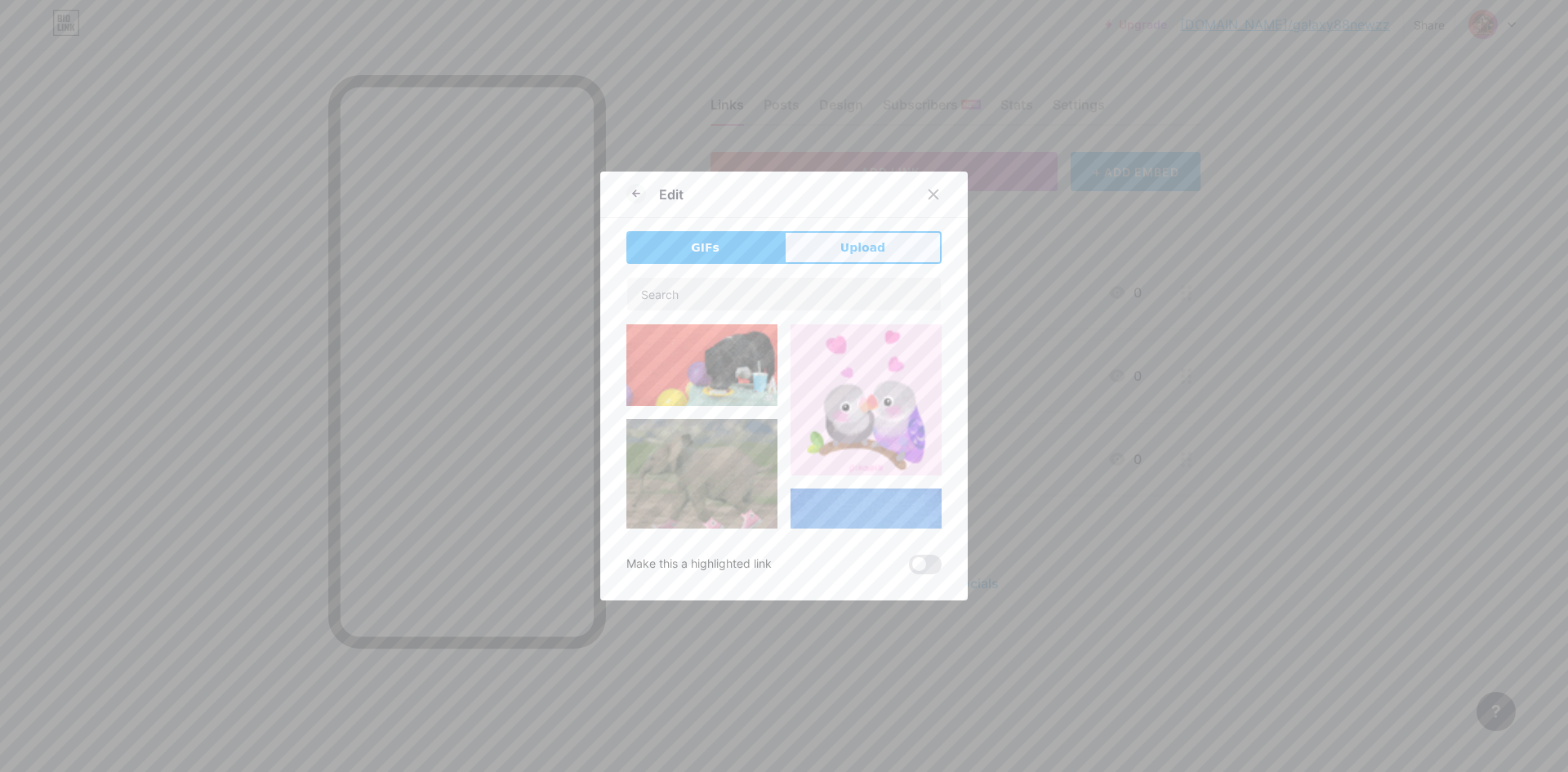
click at [846, 239] on span "Upload" at bounding box center [863, 248] width 45 height 17
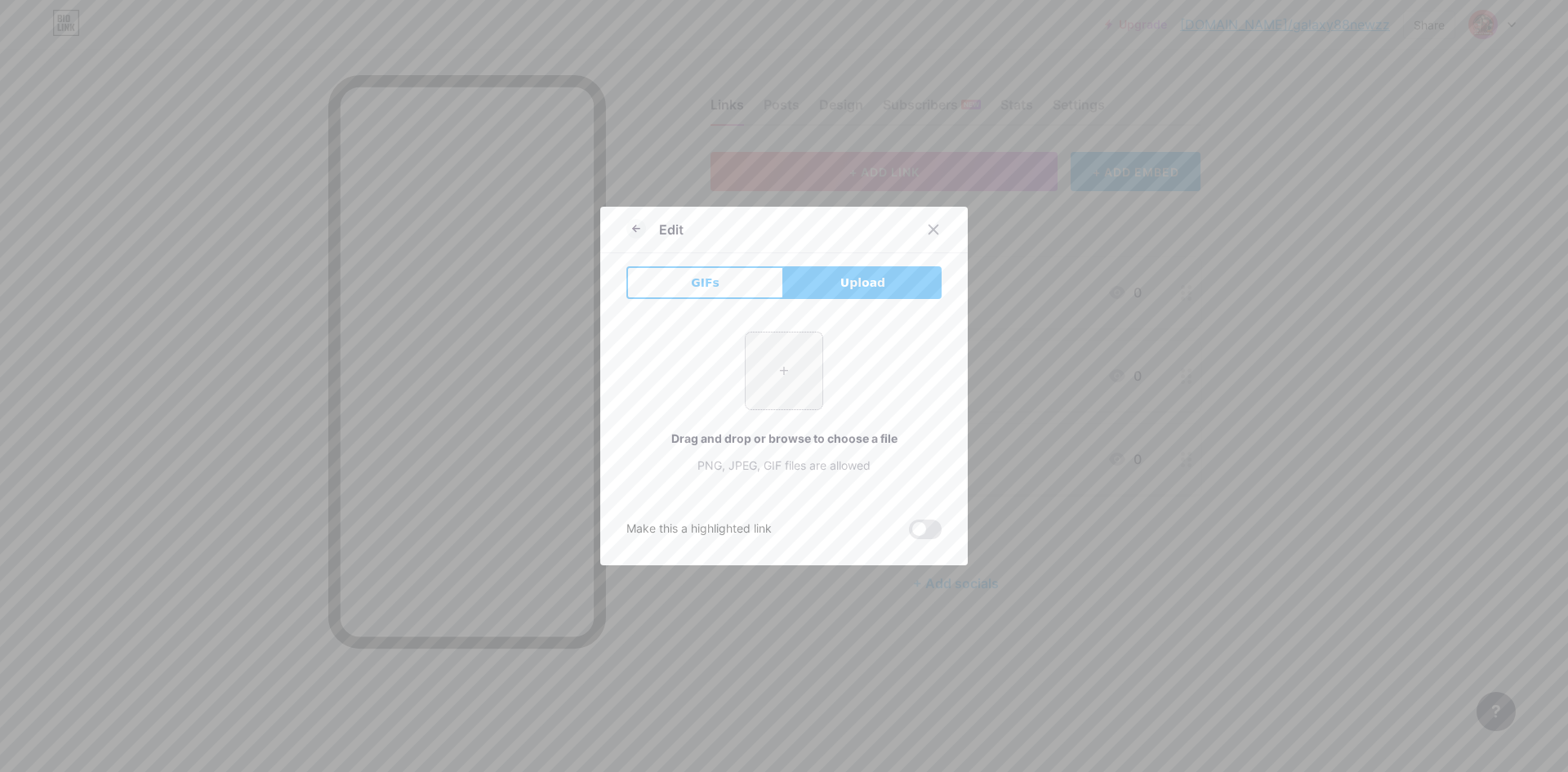
click at [815, 339] on div "+ Drag and drop or browse to choose a file PNG, JPEG, GIF files are allowed" at bounding box center [783, 402] width 315 height 142
click at [791, 353] on input "file" at bounding box center [784, 371] width 77 height 77
type input "C:\fakepath\B 1 (22)-Photoroom.png"
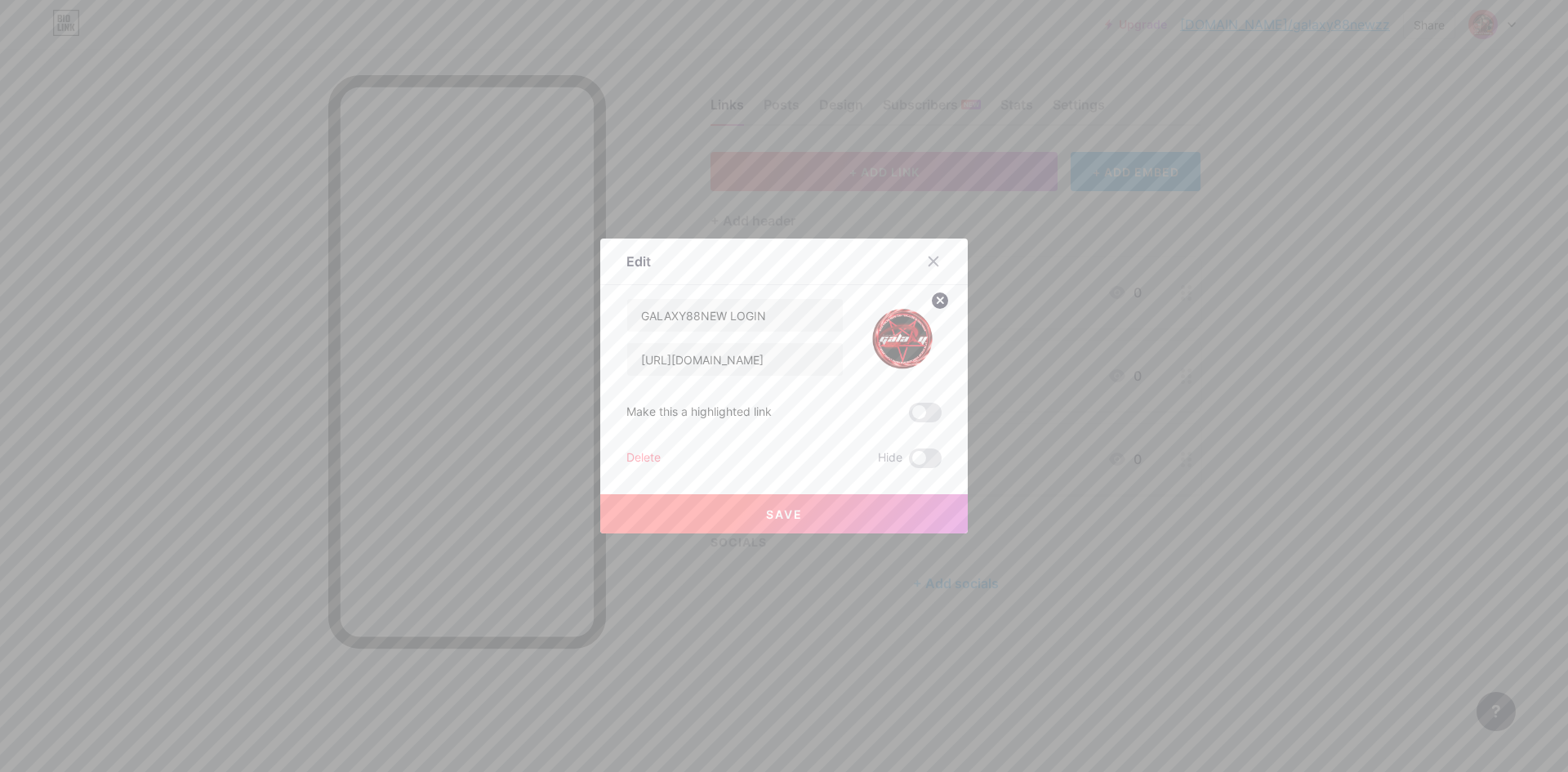
click at [771, 516] on span "Save" at bounding box center [784, 515] width 37 height 14
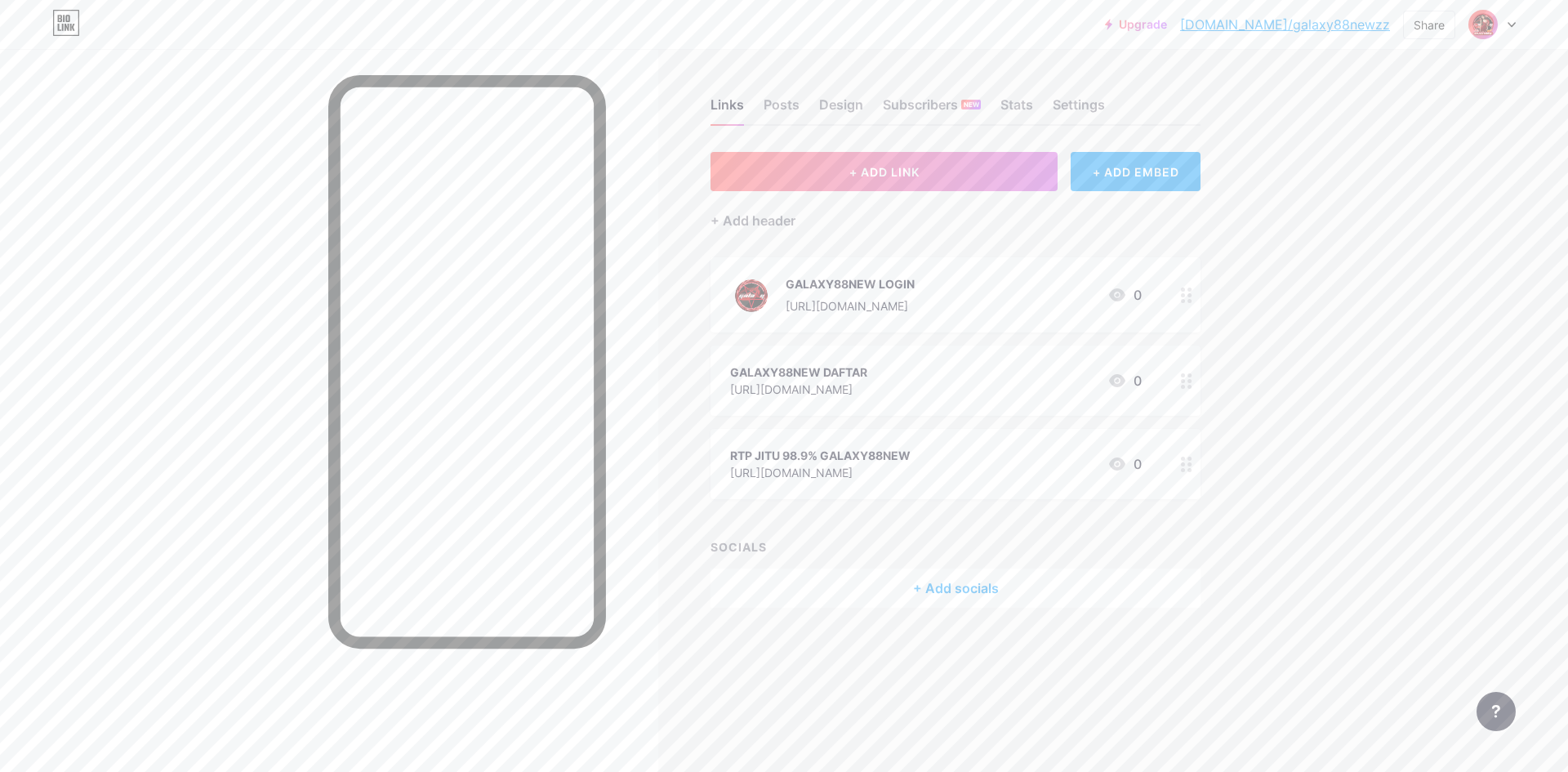
click at [1185, 390] on div at bounding box center [1187, 380] width 28 height 71
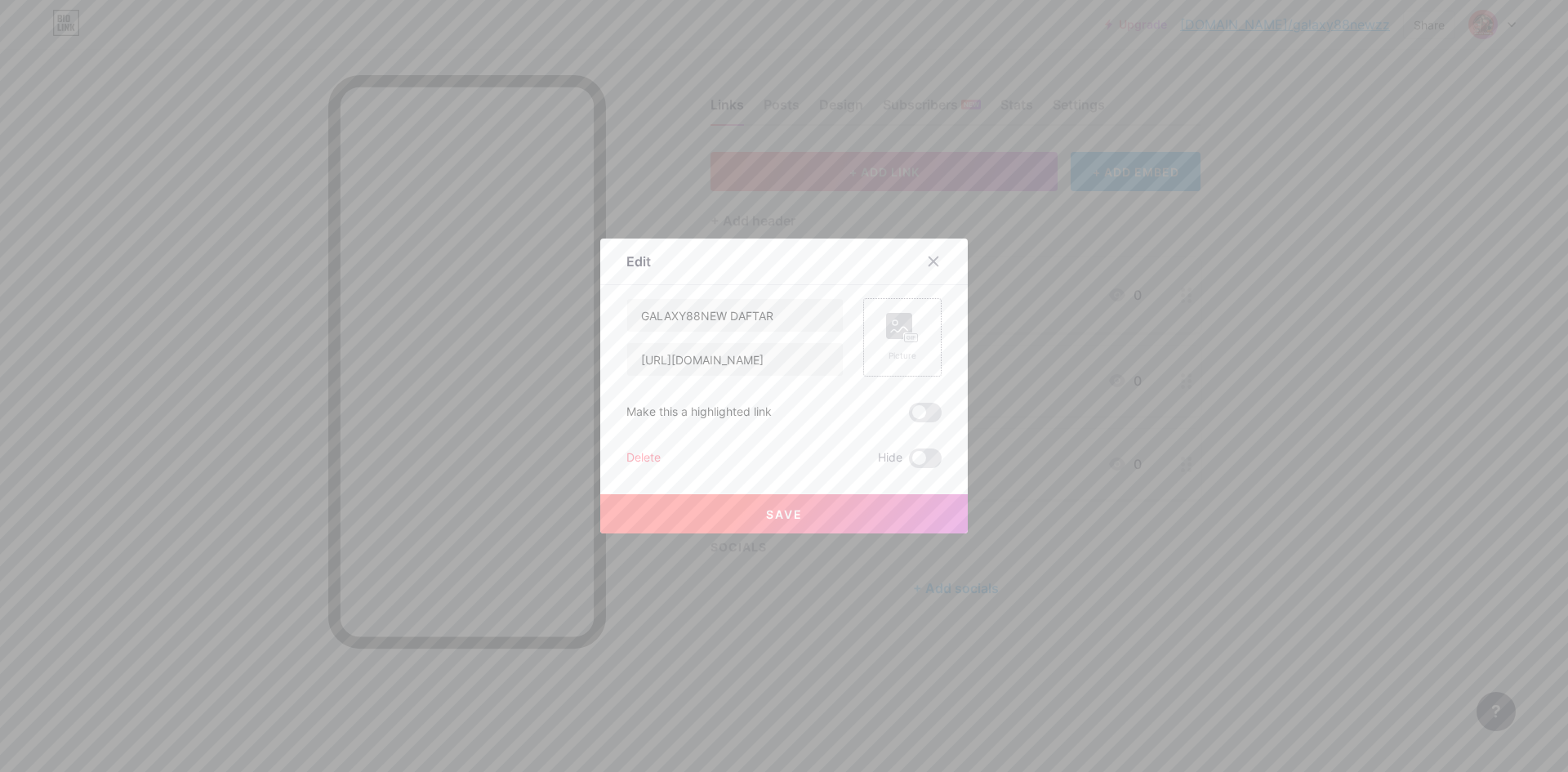
click at [914, 325] on div "Picture" at bounding box center [903, 338] width 78 height 79
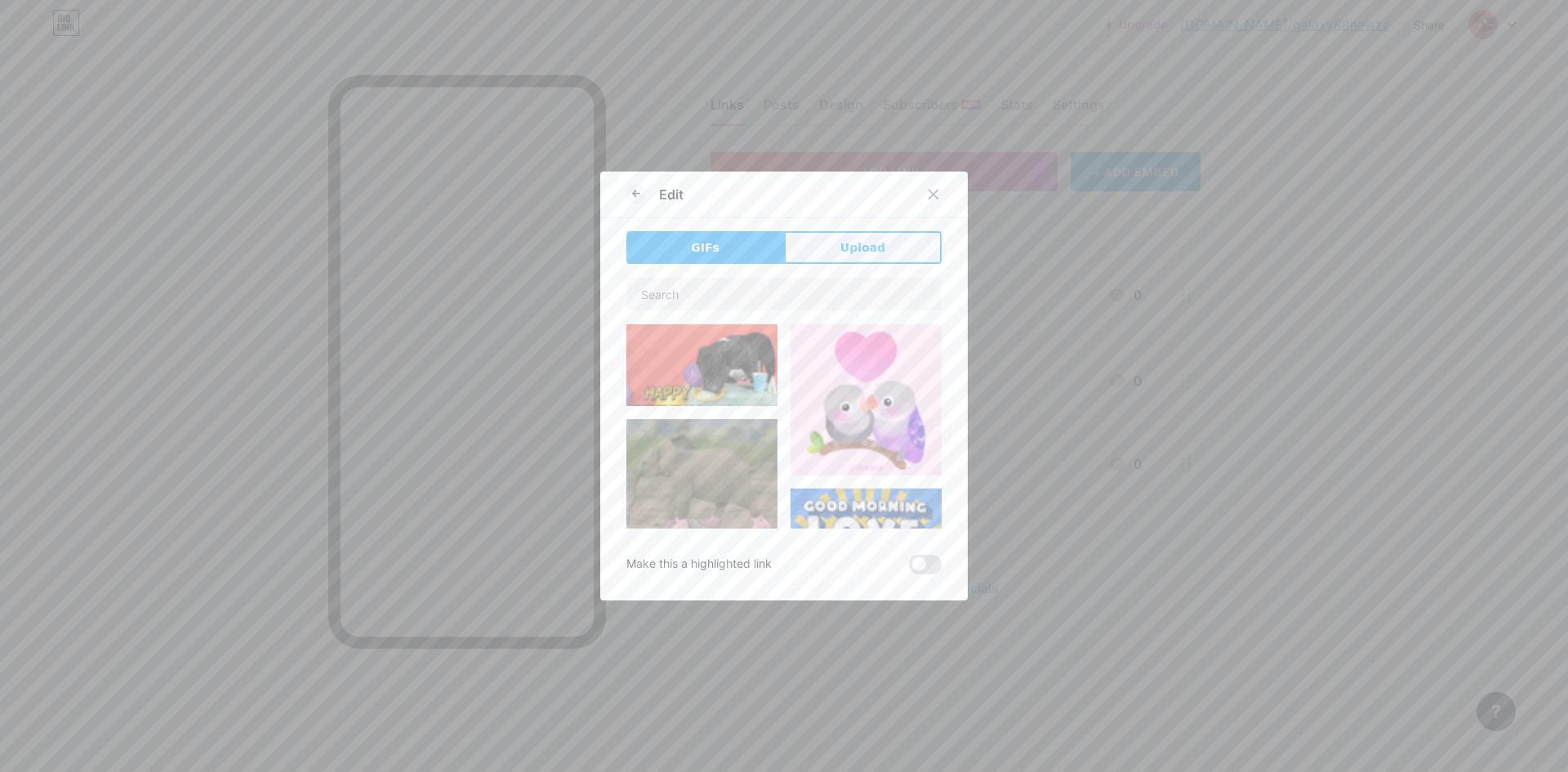
click at [835, 246] on button "Upload" at bounding box center [862, 247] width 158 height 32
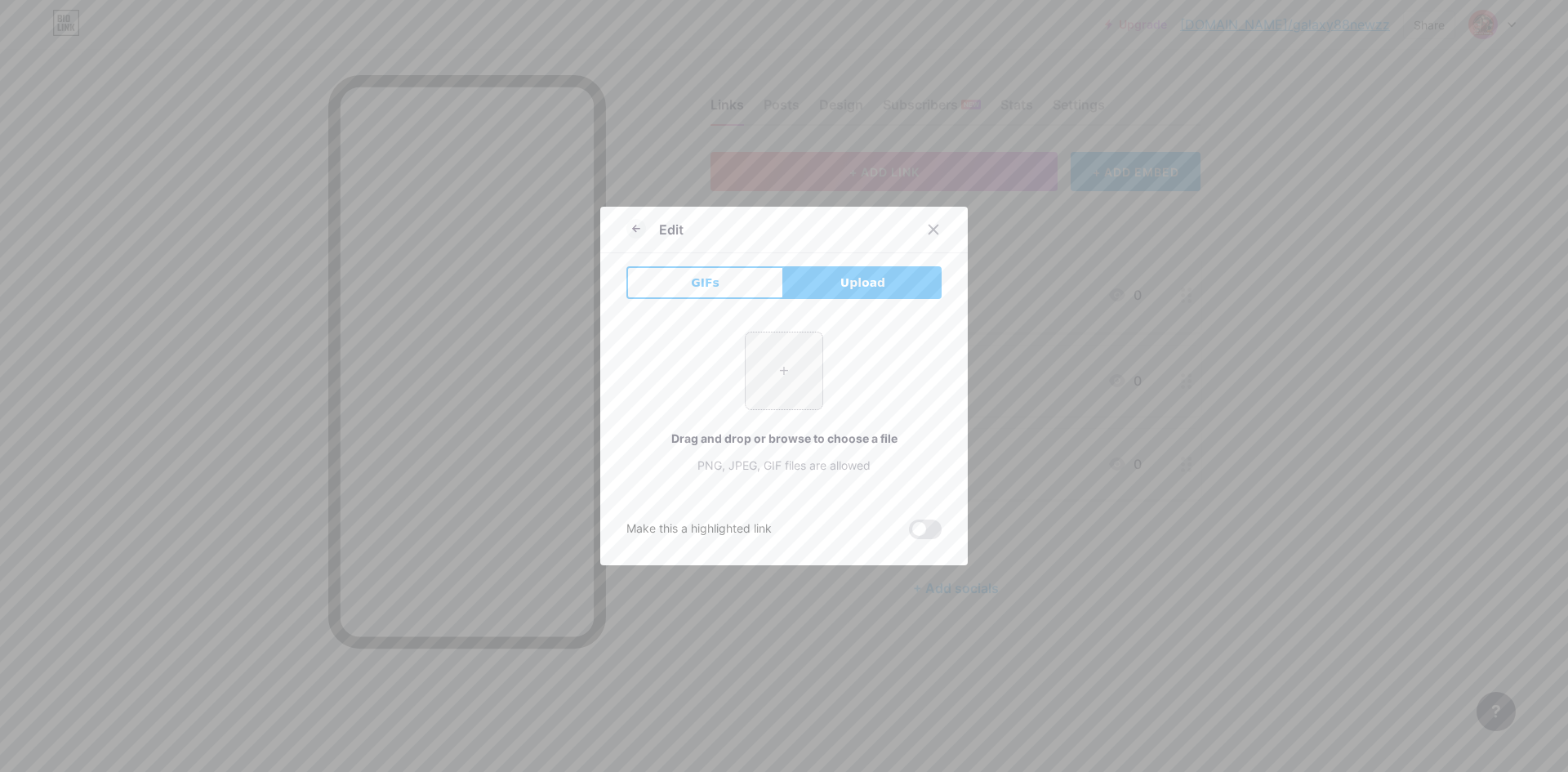
click at [803, 360] on input "file" at bounding box center [784, 371] width 77 height 77
type input "C:\fakepath\B 1 (22)-Photoroom.png"
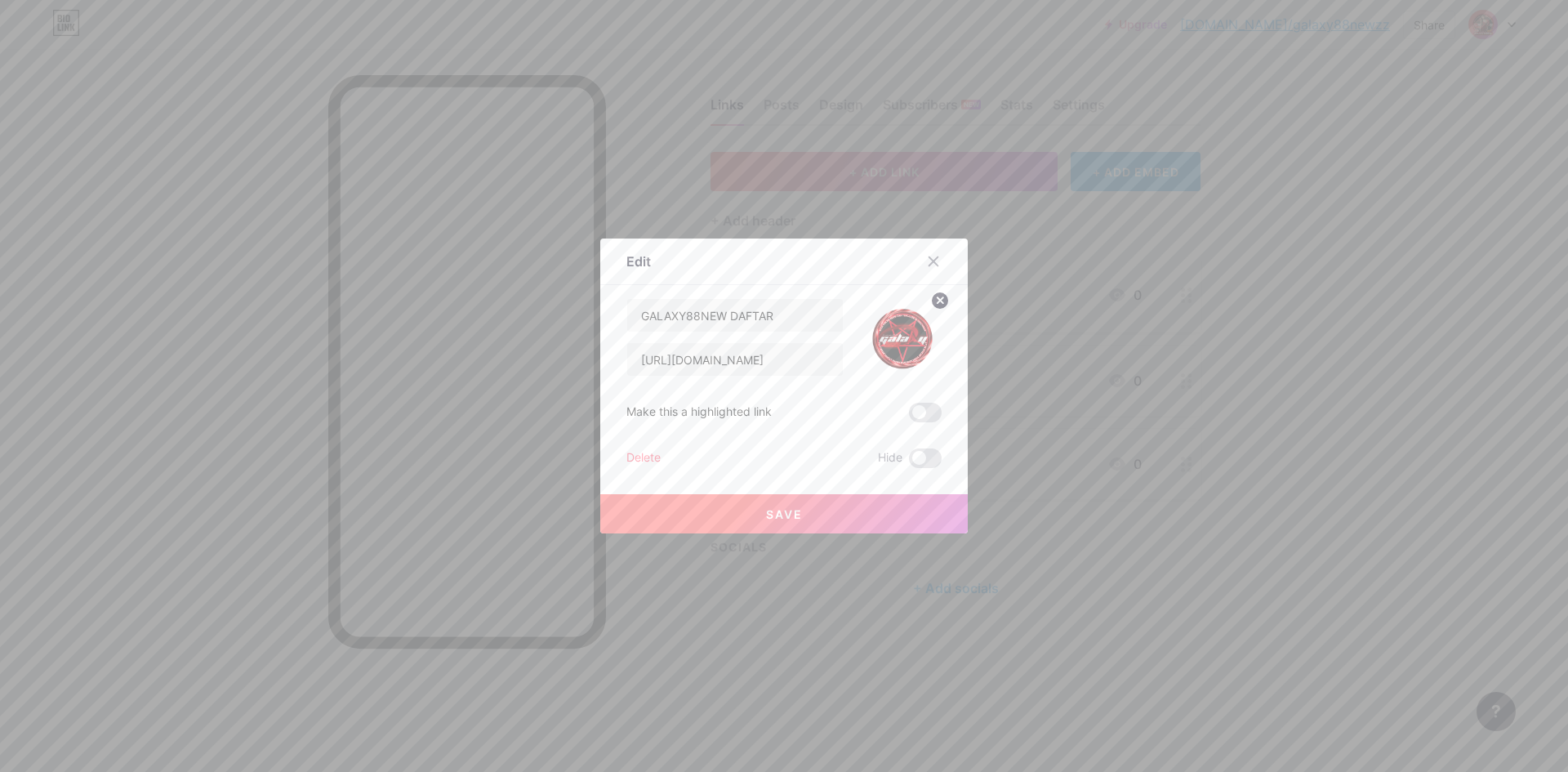
click at [811, 509] on button "Save" at bounding box center [783, 514] width 367 height 39
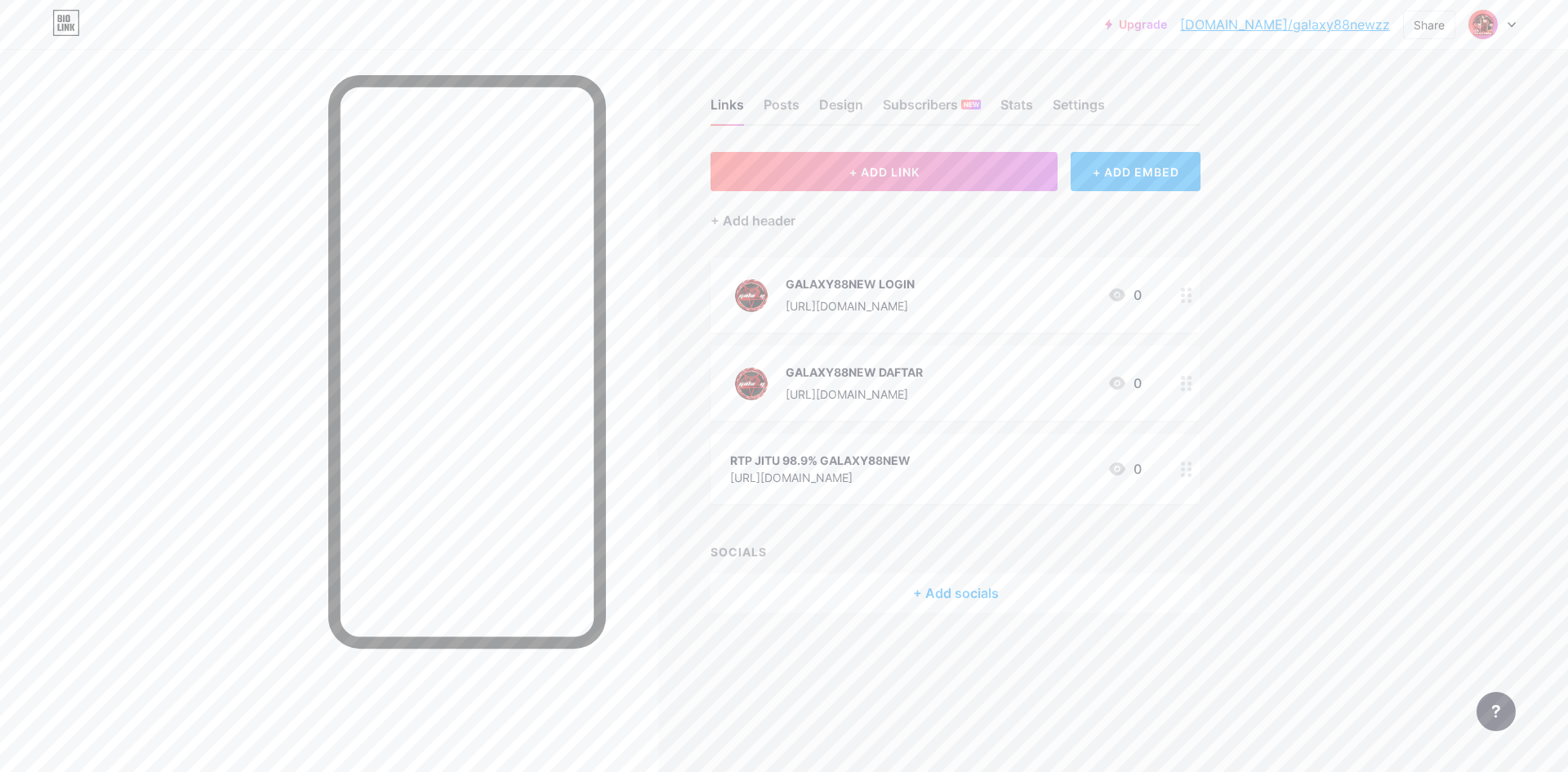
click at [1187, 476] on div at bounding box center [1187, 468] width 28 height 71
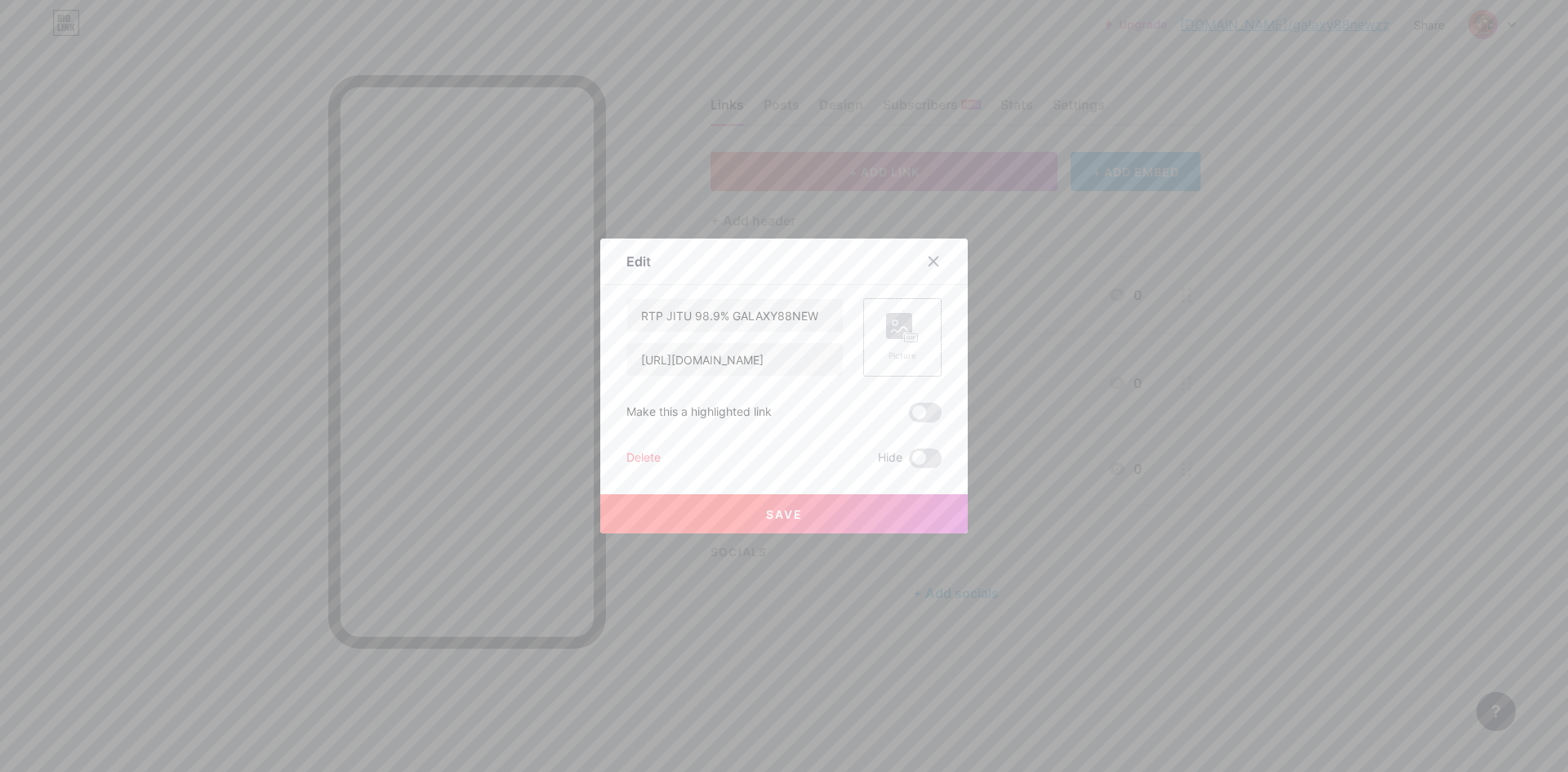
click at [916, 328] on div "Picture" at bounding box center [903, 338] width 78 height 79
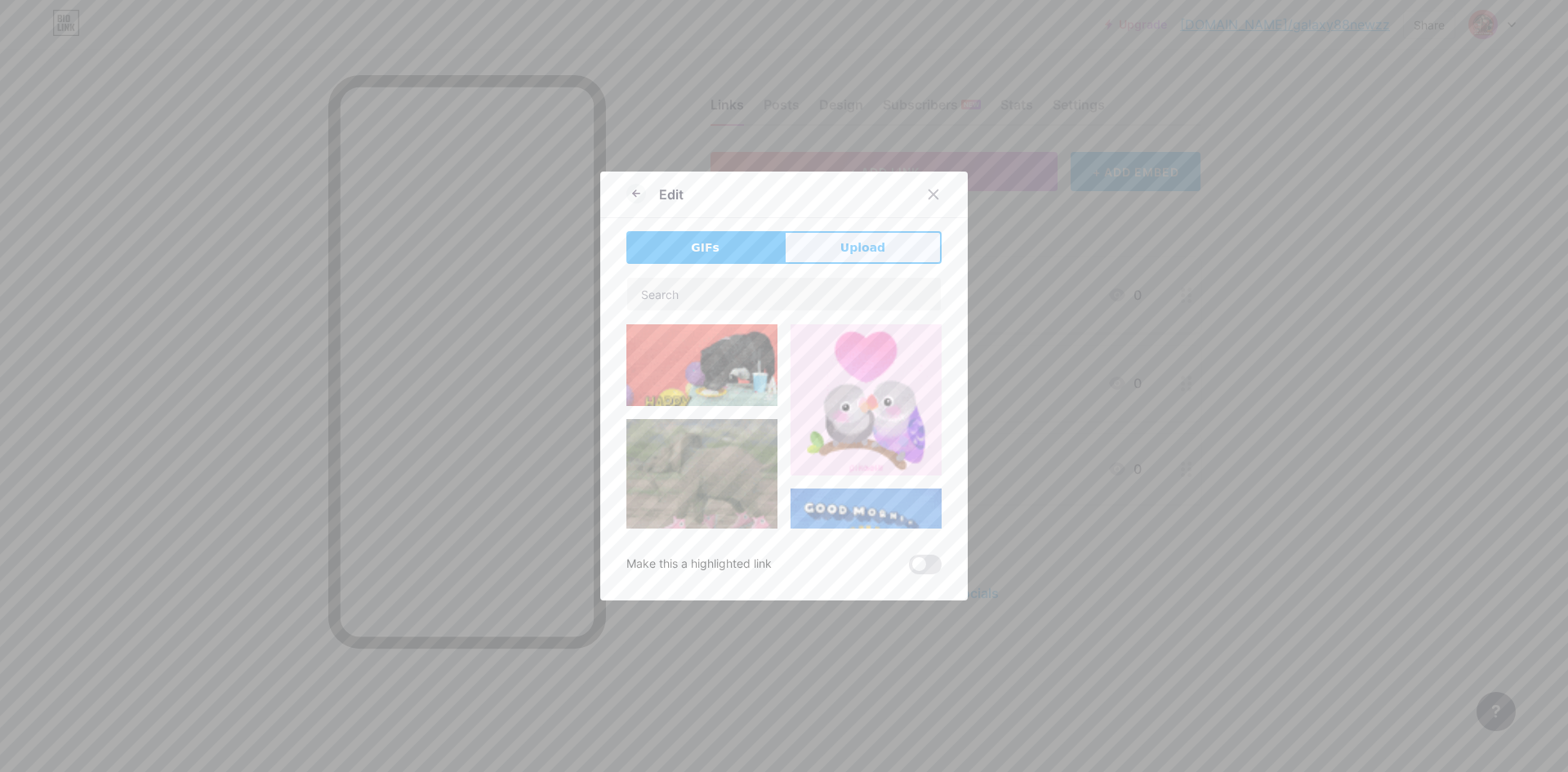
click at [874, 249] on span "Upload" at bounding box center [863, 248] width 45 height 17
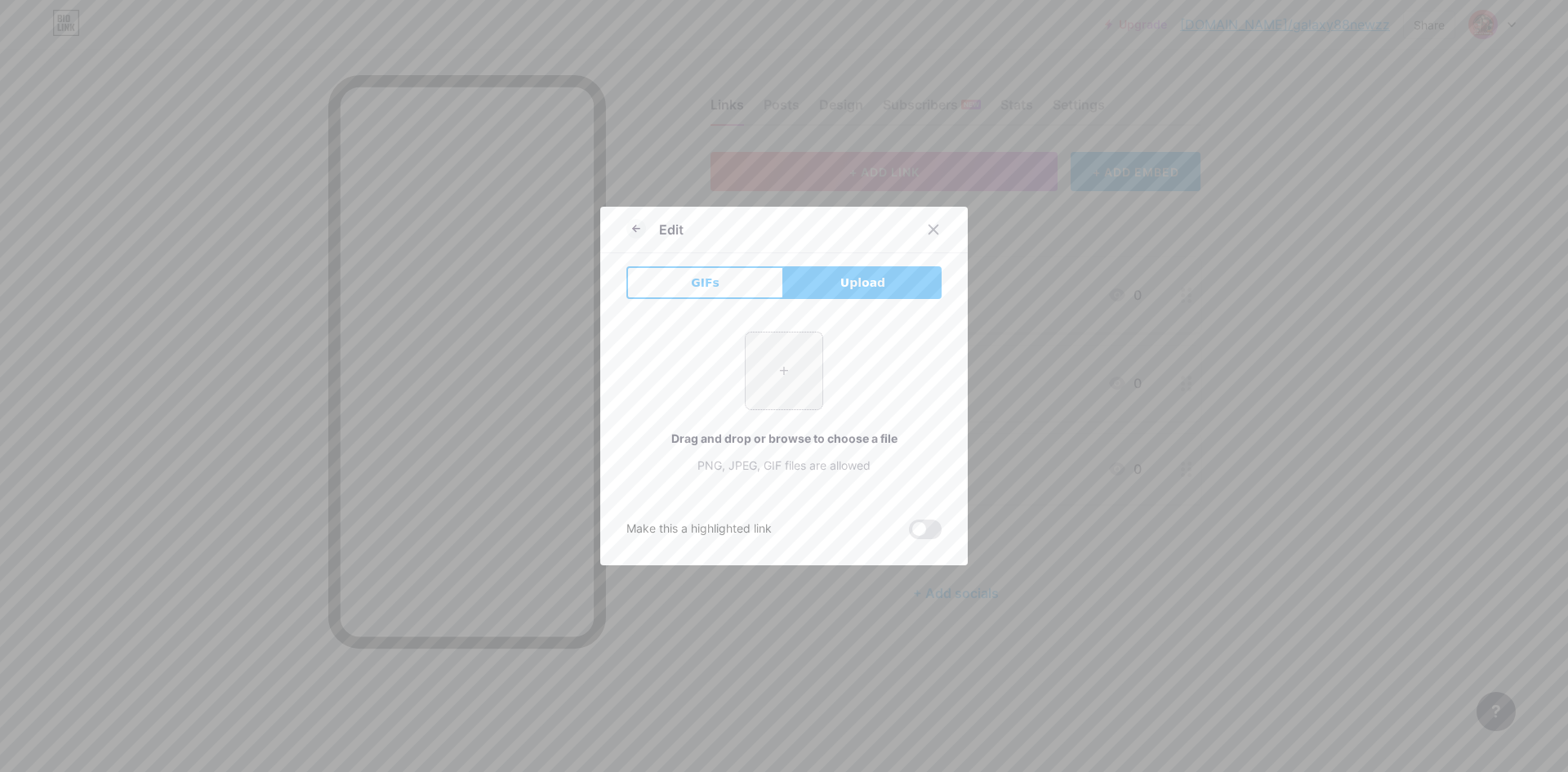
click at [783, 382] on input "file" at bounding box center [784, 371] width 77 height 77
type input "C:\fakepath\B 1 (22)-Photoroom.png"
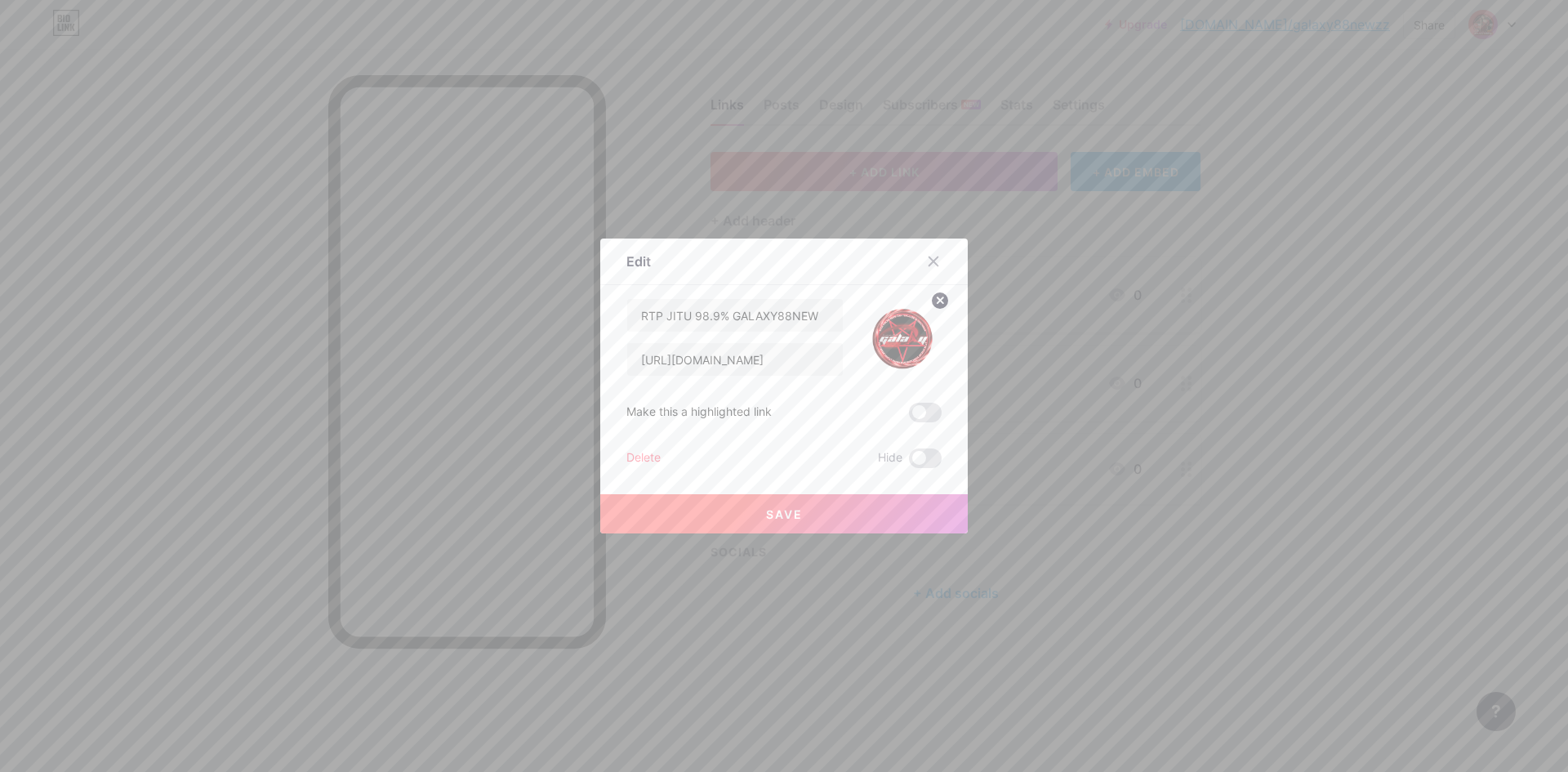
click at [816, 511] on button "Save" at bounding box center [783, 514] width 367 height 39
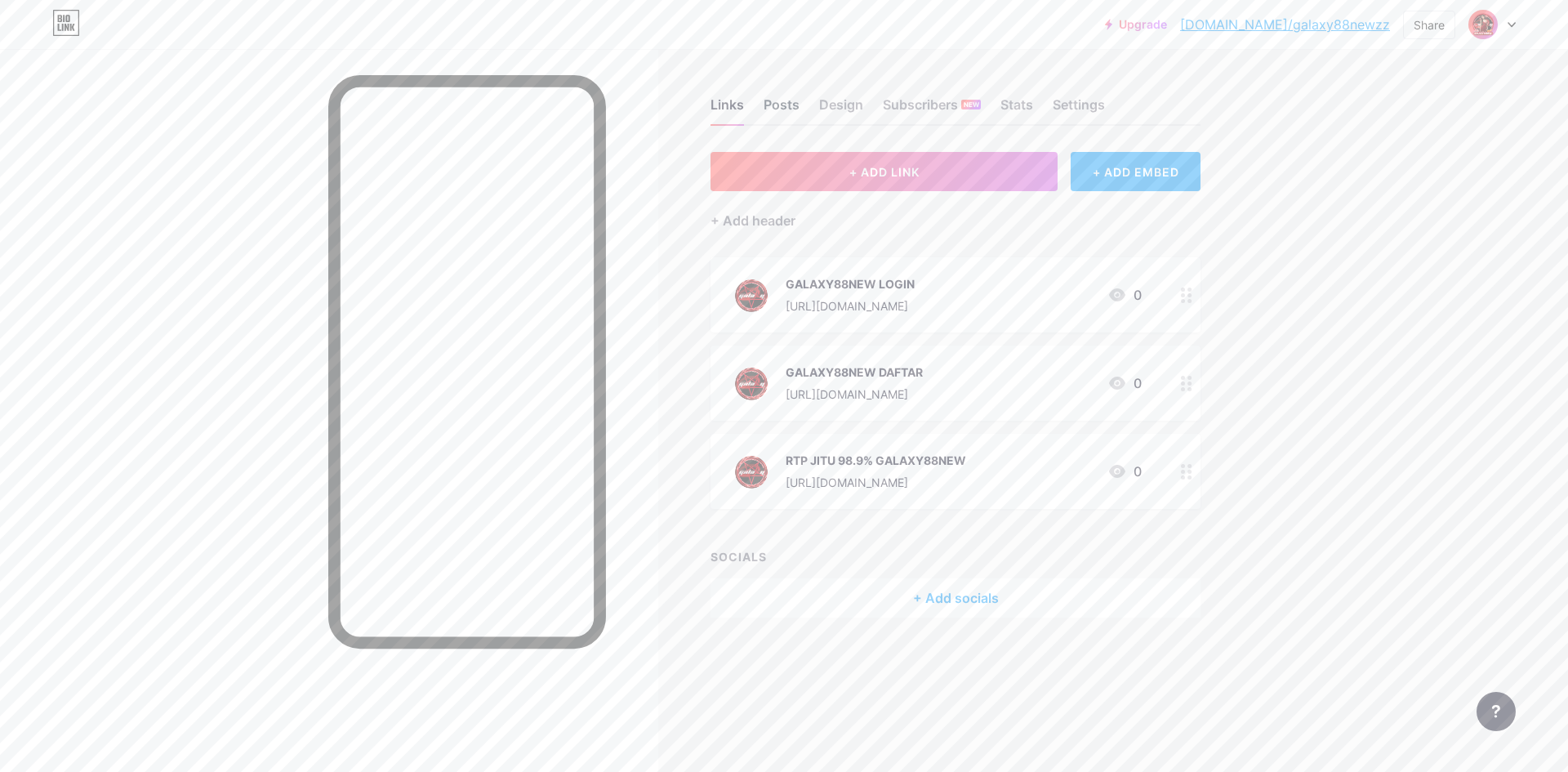
click at [778, 97] on div "Posts" at bounding box center [781, 110] width 36 height 30
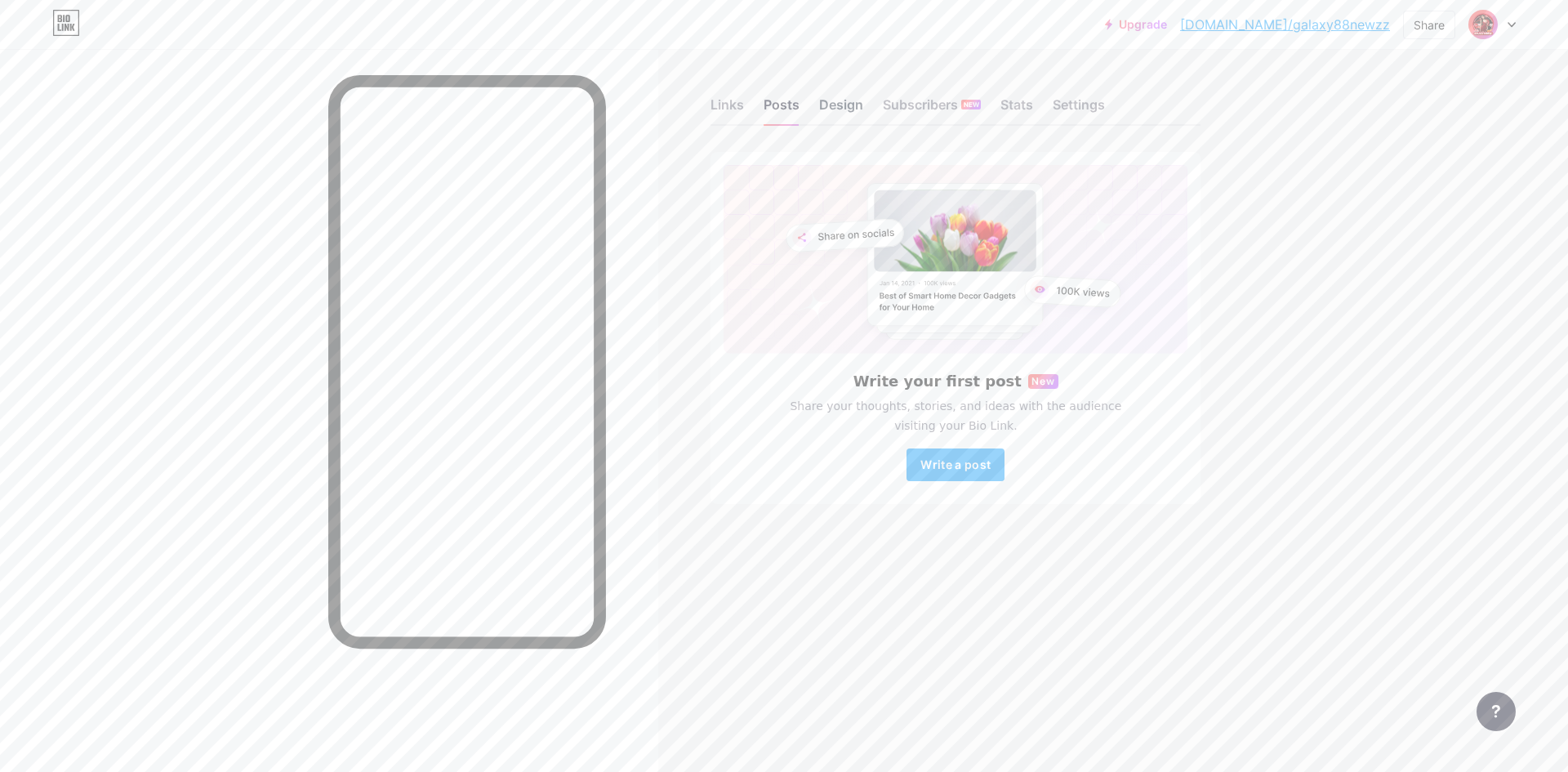
click at [847, 106] on div "Design" at bounding box center [841, 110] width 44 height 30
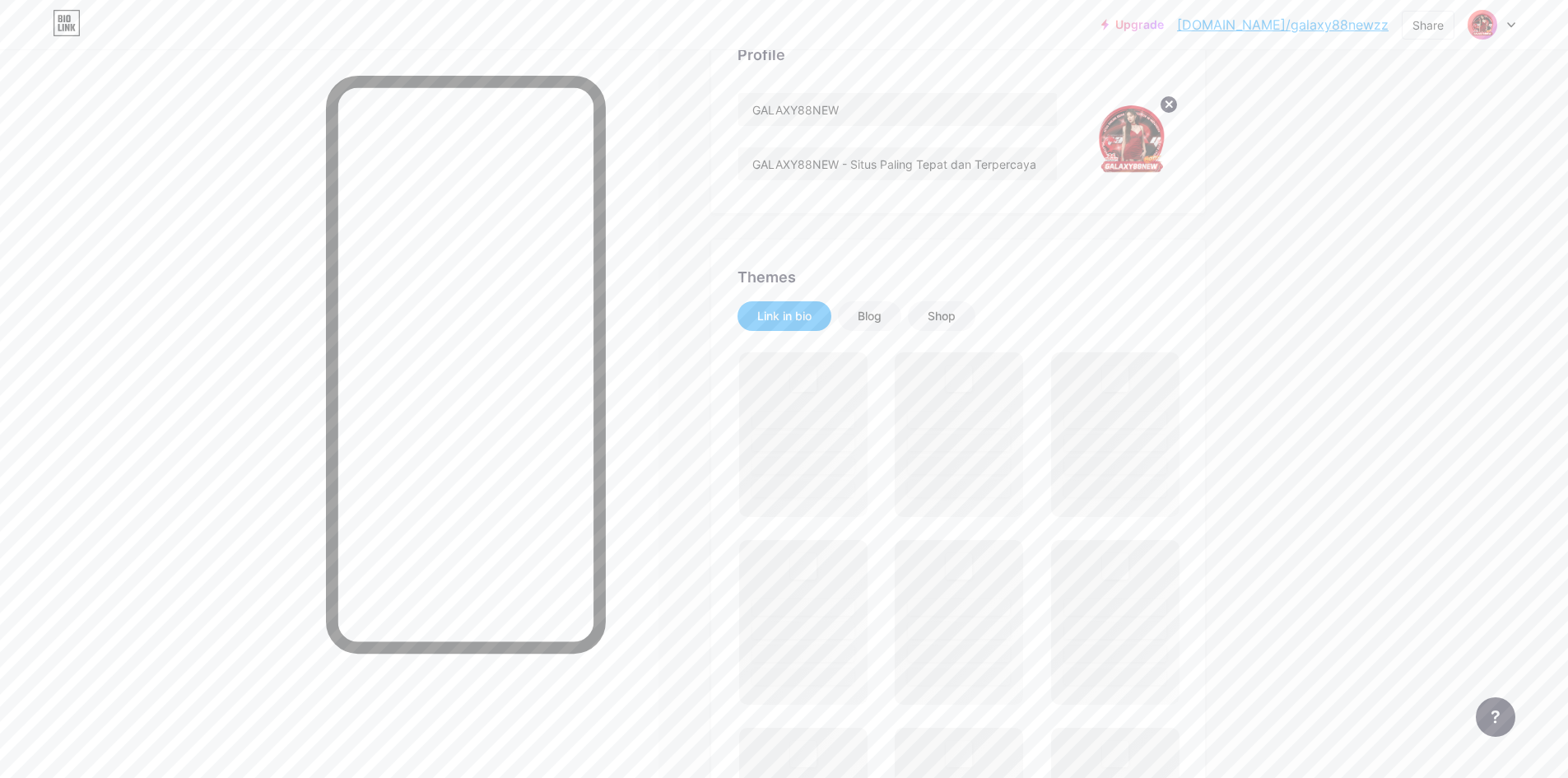
scroll to position [164, 0]
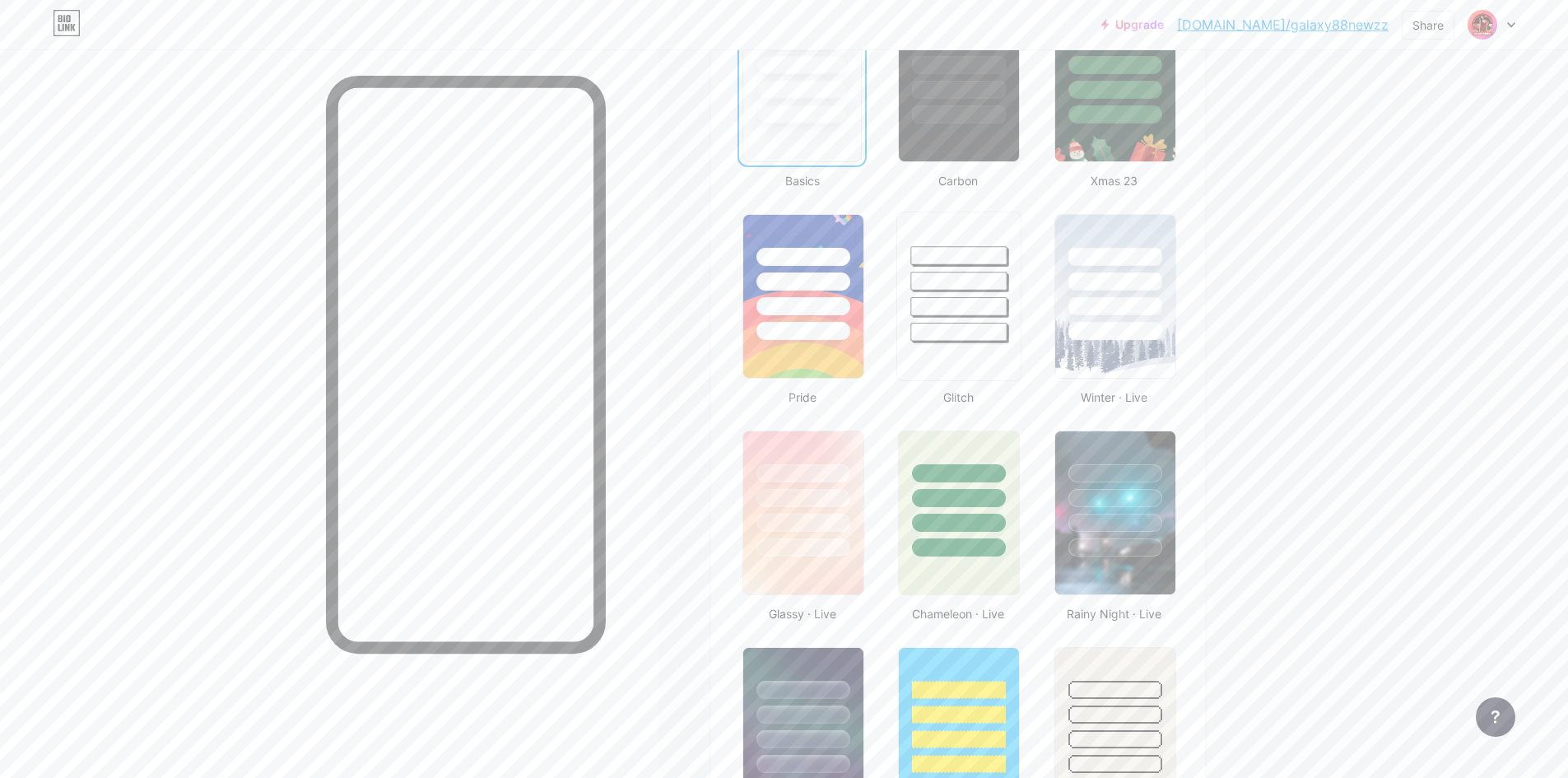
click at [943, 302] on div at bounding box center [960, 307] width 97 height 19
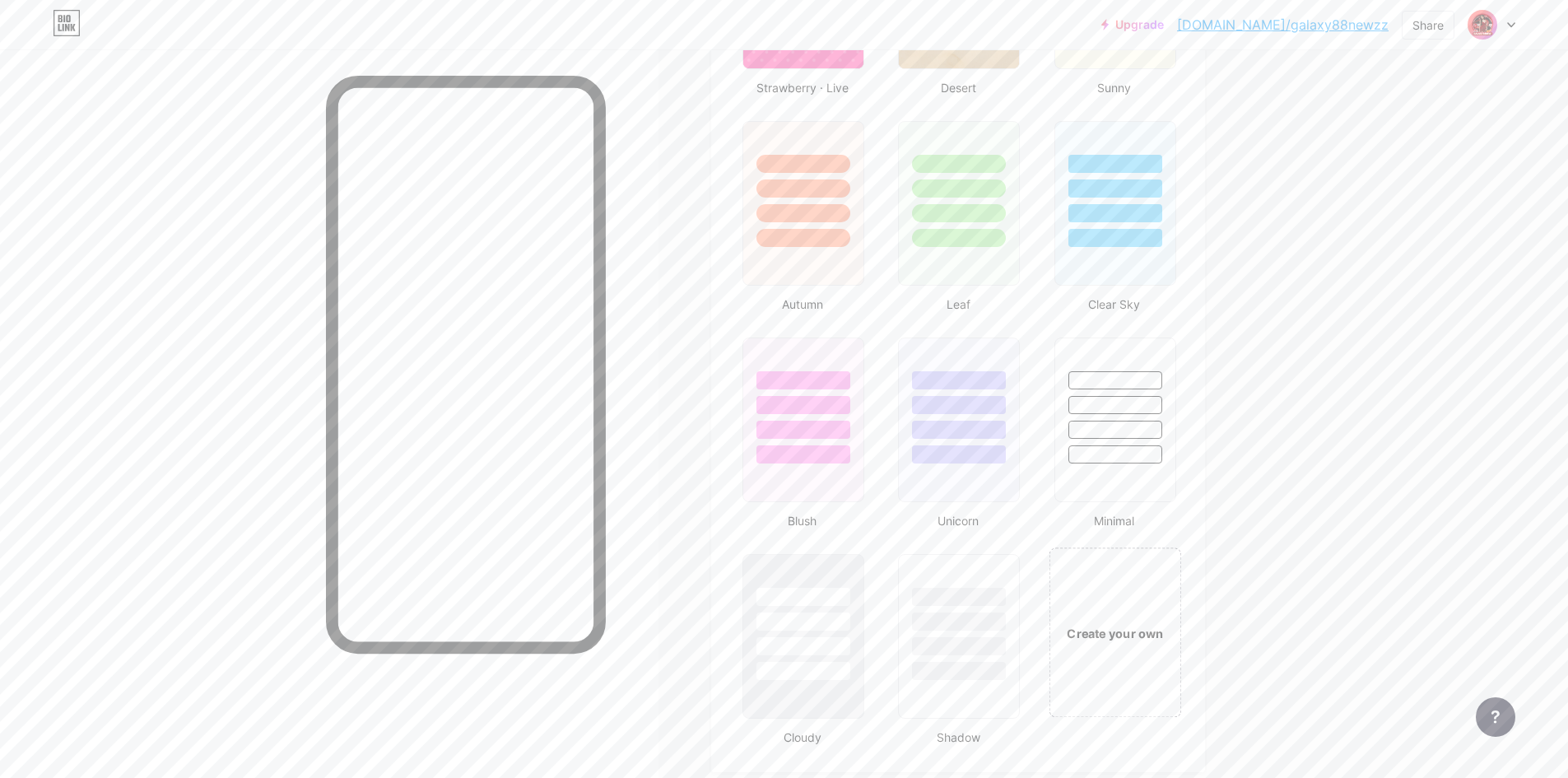
scroll to position [1634, 0]
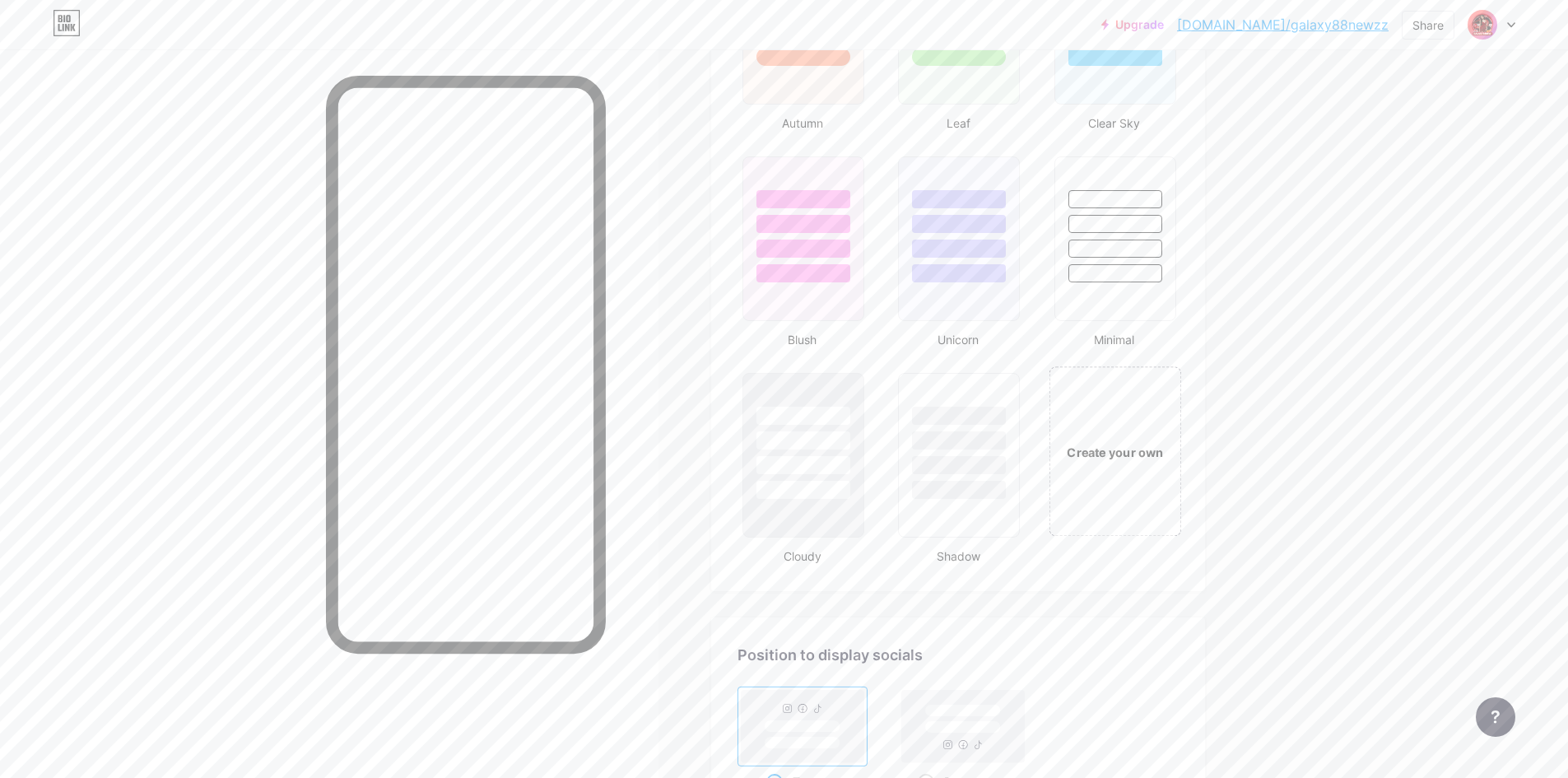
click at [1103, 437] on div "Create your own" at bounding box center [1114, 451] width 133 height 170
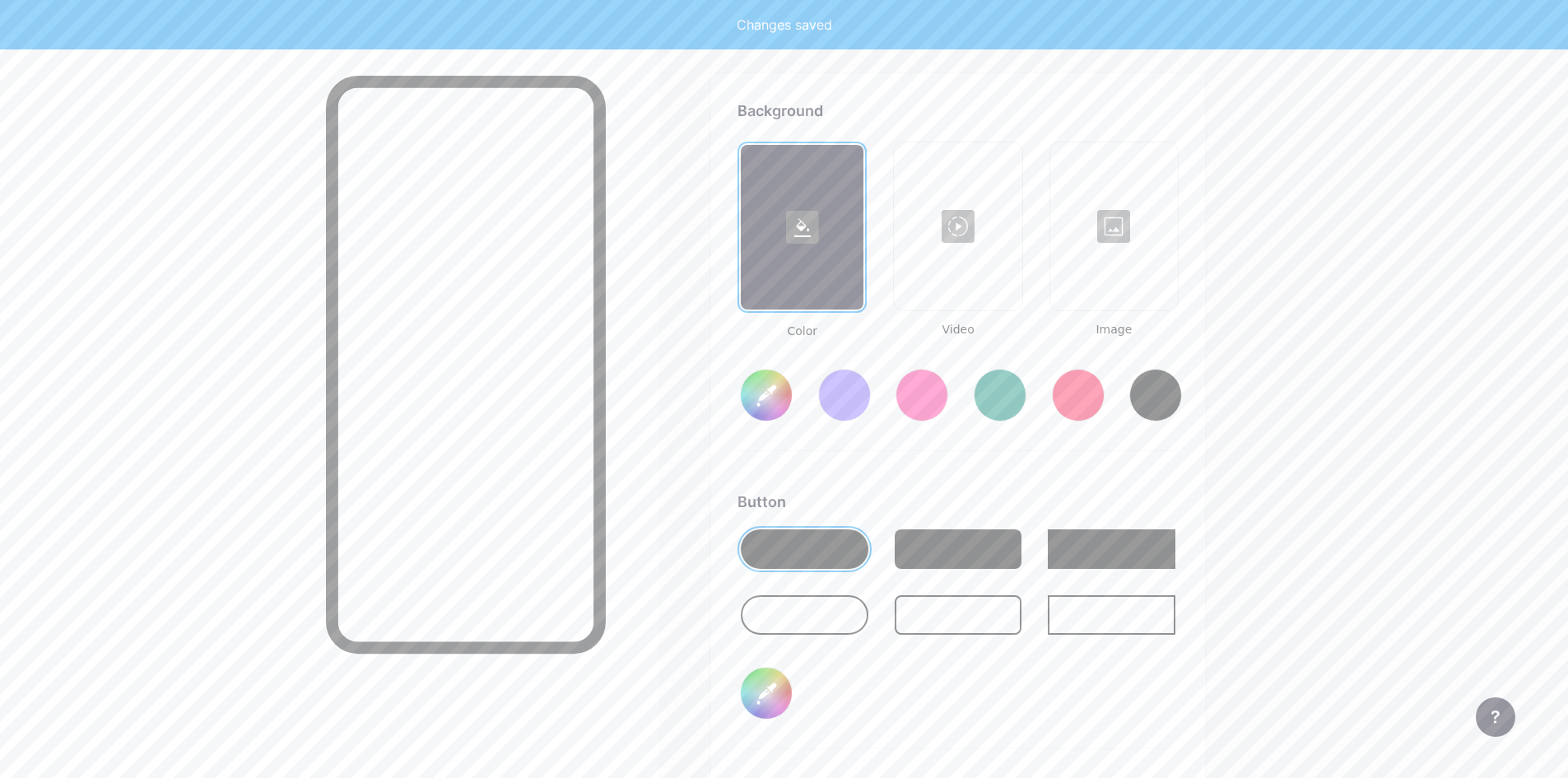
scroll to position [2185, 0]
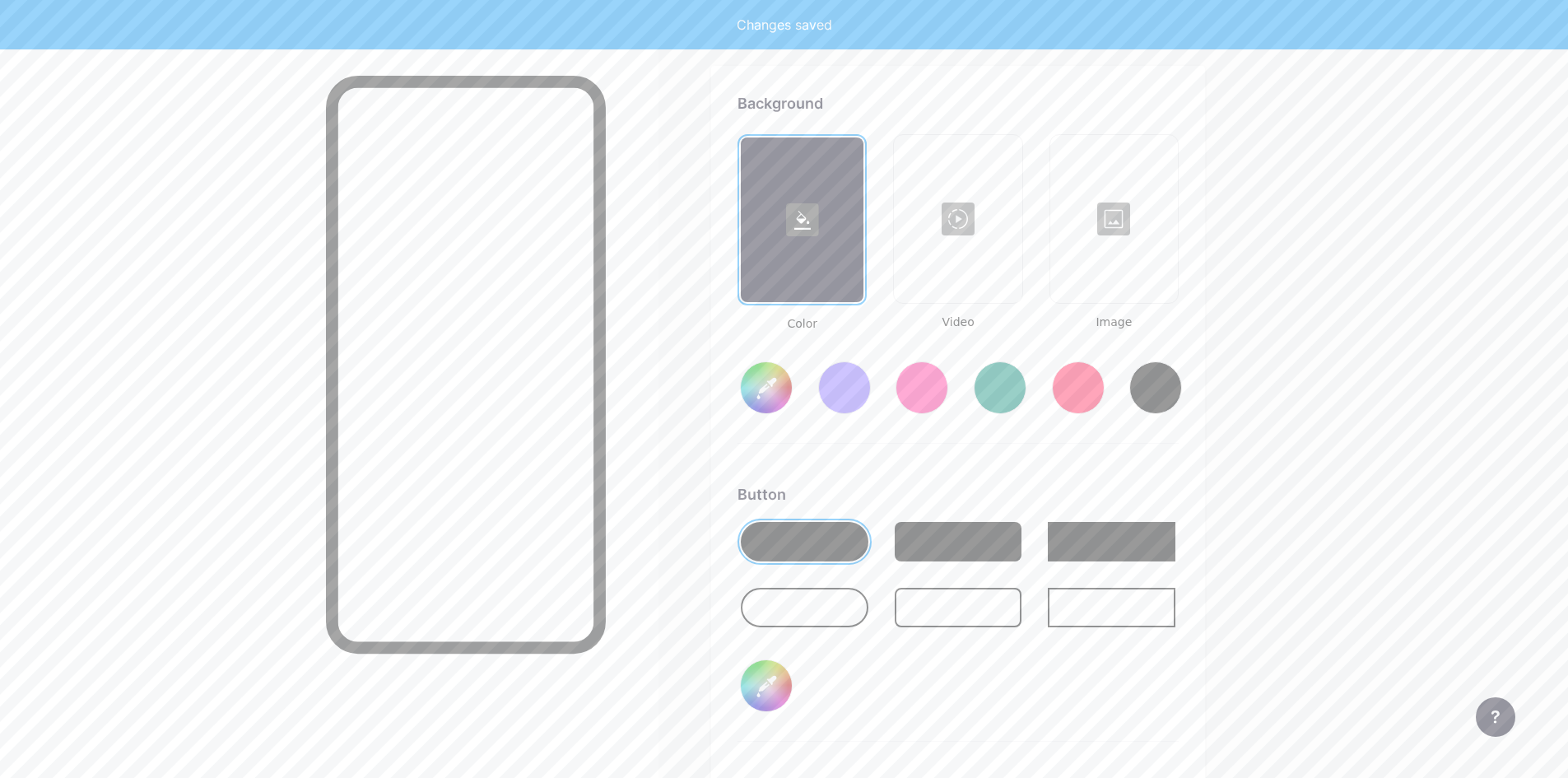
type input "#ffffff"
type input "#000000"
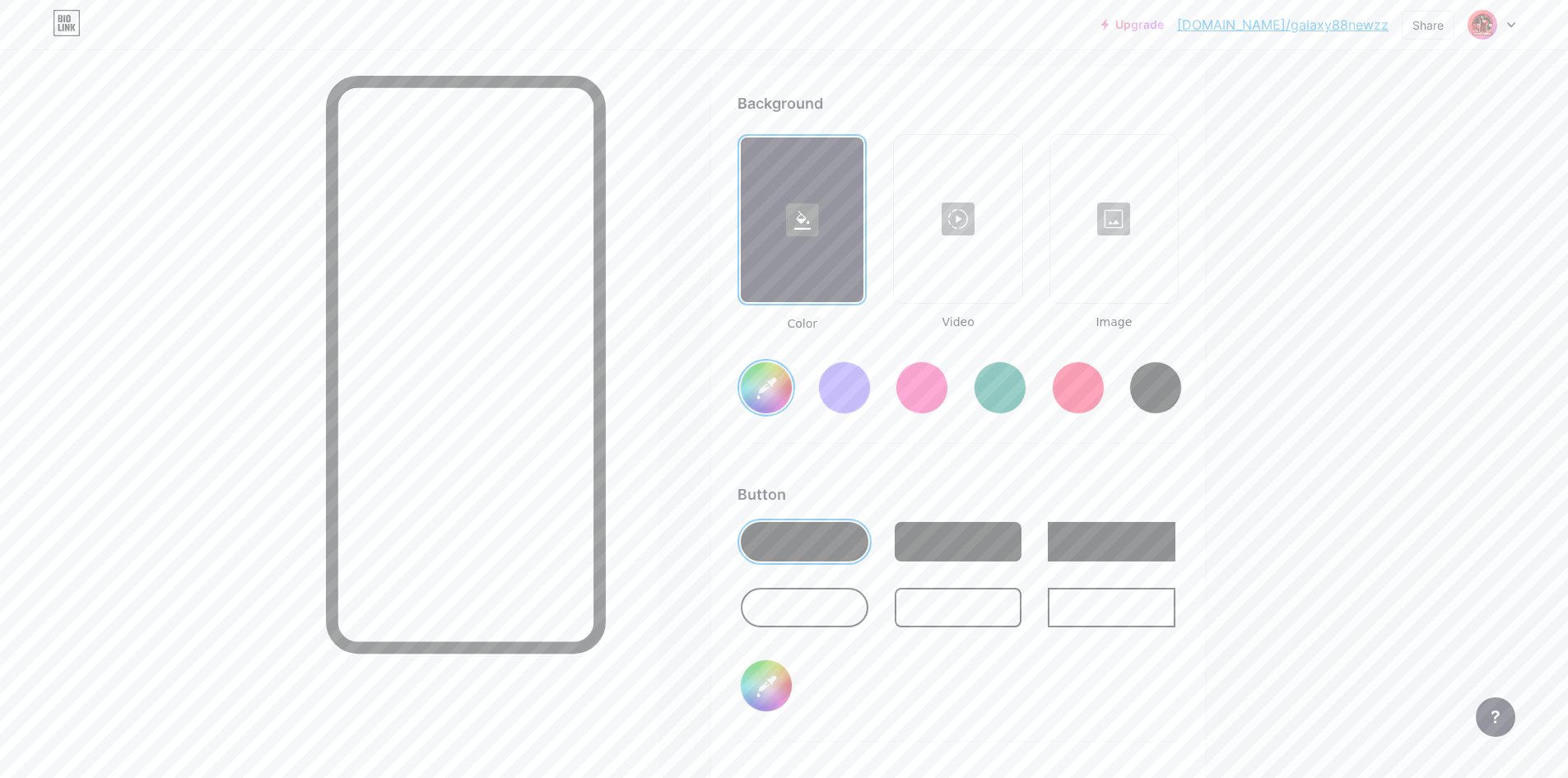
click at [1136, 226] on div at bounding box center [1114, 218] width 124 height 164
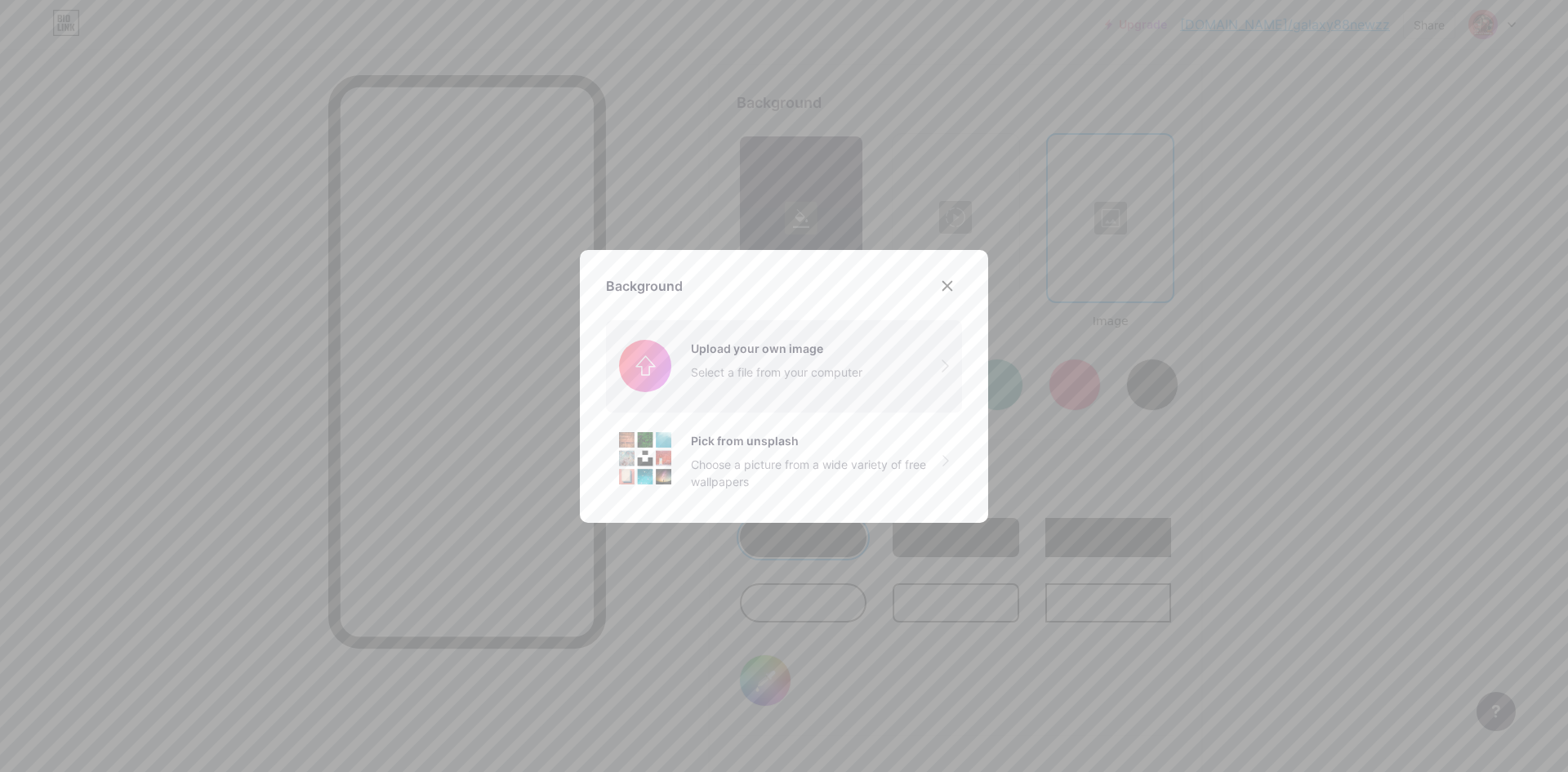
click at [815, 368] on input "file" at bounding box center [784, 366] width 356 height 92
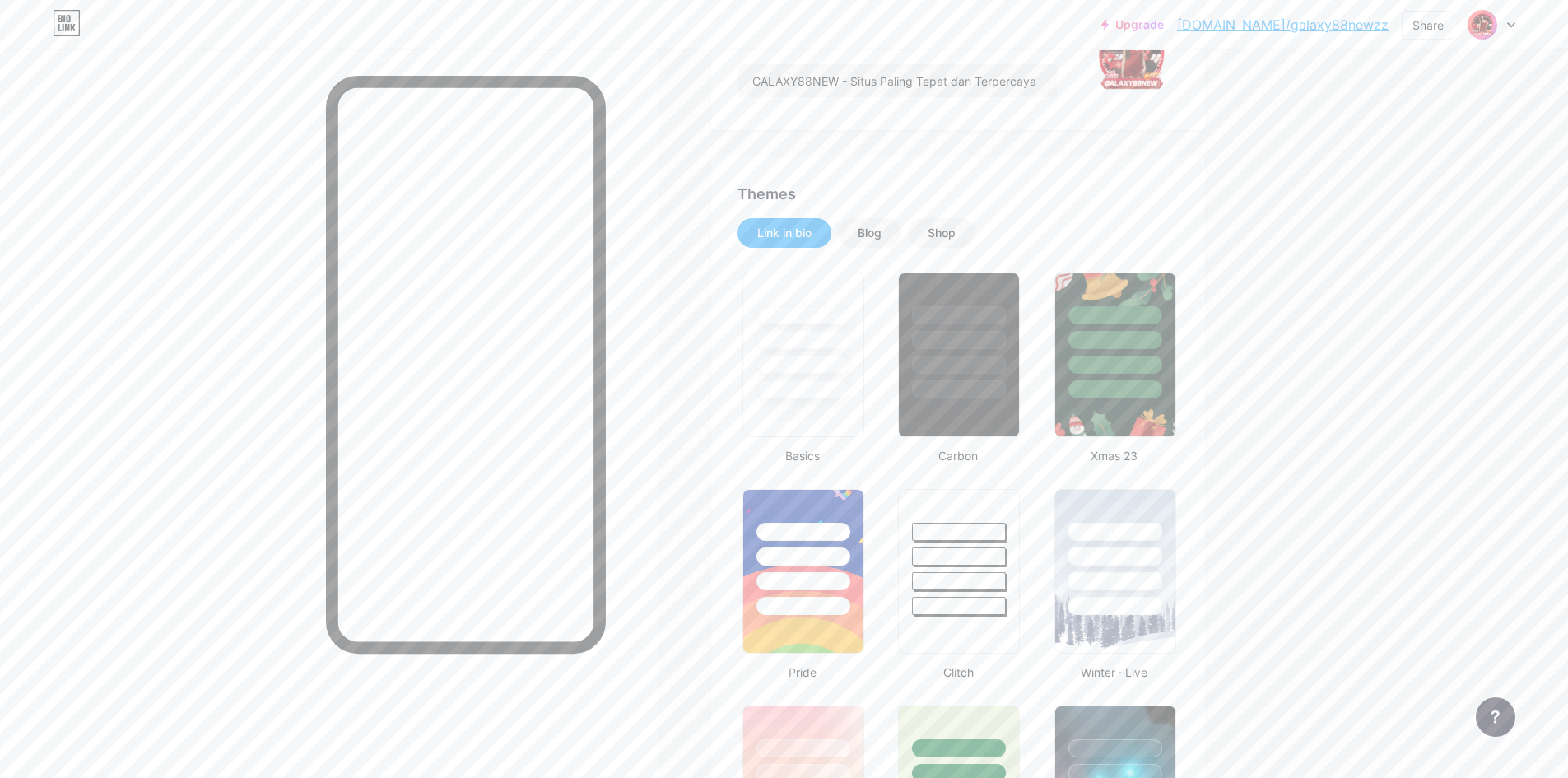
scroll to position [46, 0]
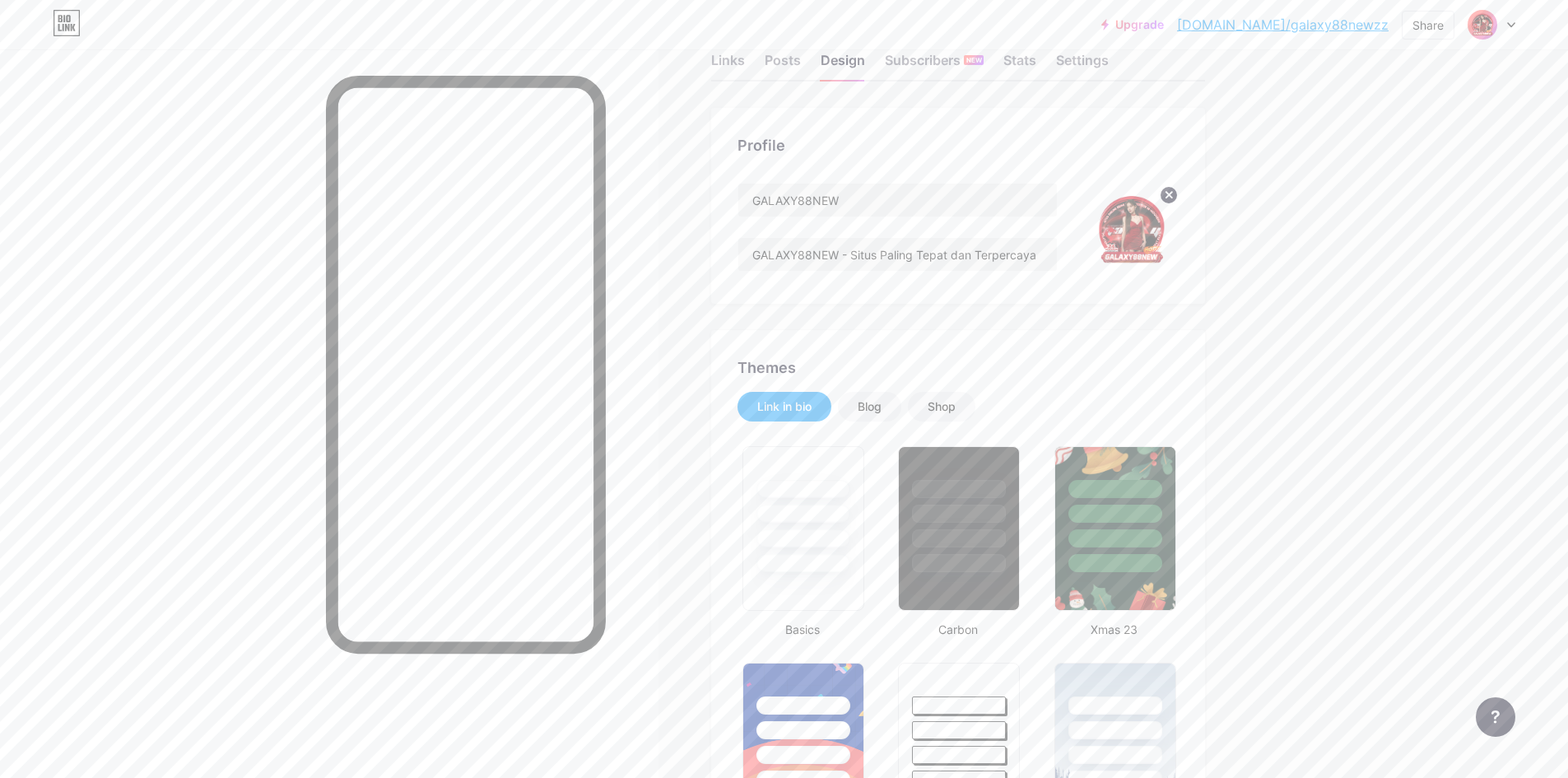
click at [1312, 33] on link "[DOMAIN_NAME]/galaxy88newzz" at bounding box center [1282, 25] width 212 height 19
